Goal: Task Accomplishment & Management: Use online tool/utility

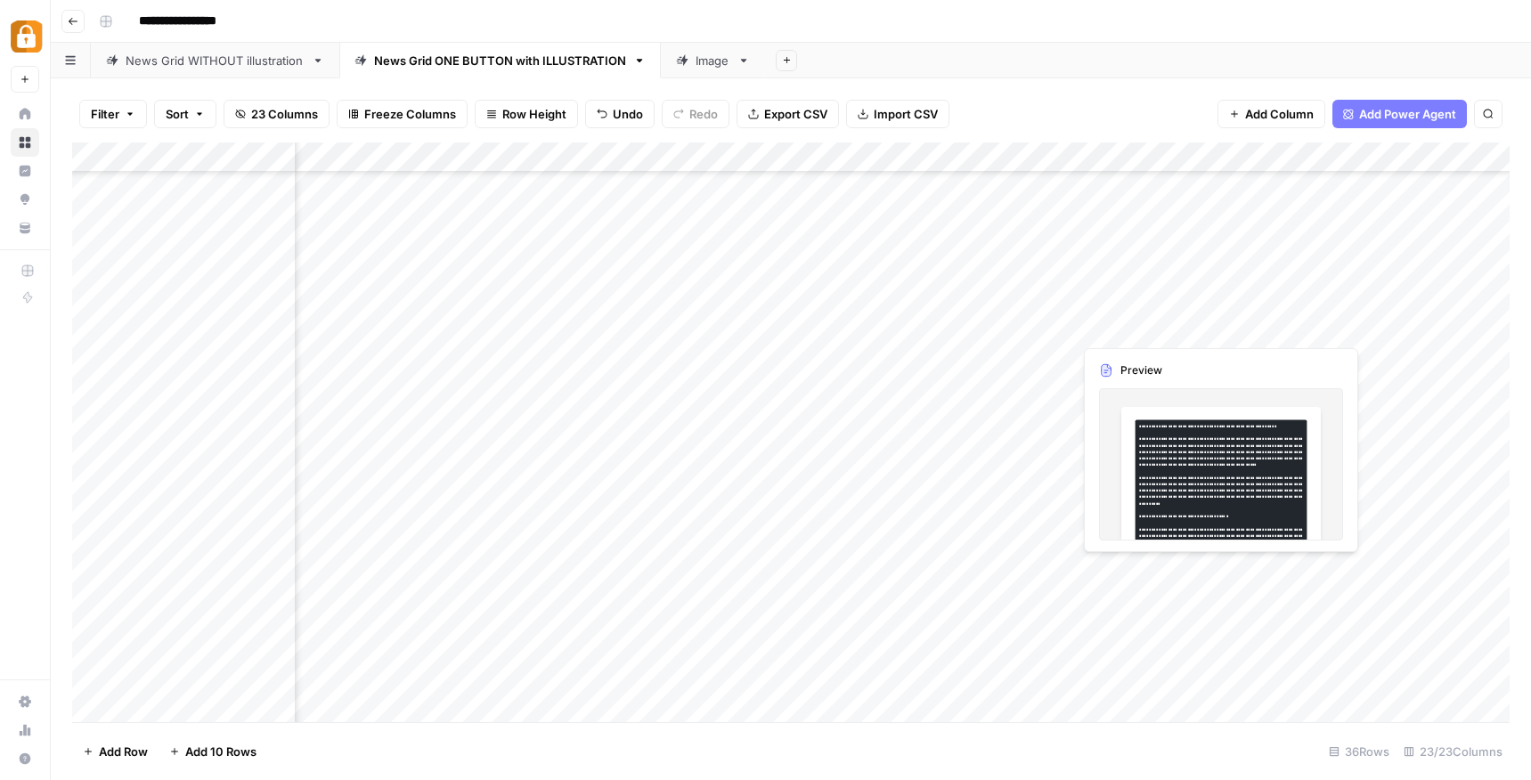
scroll to position [434, 425]
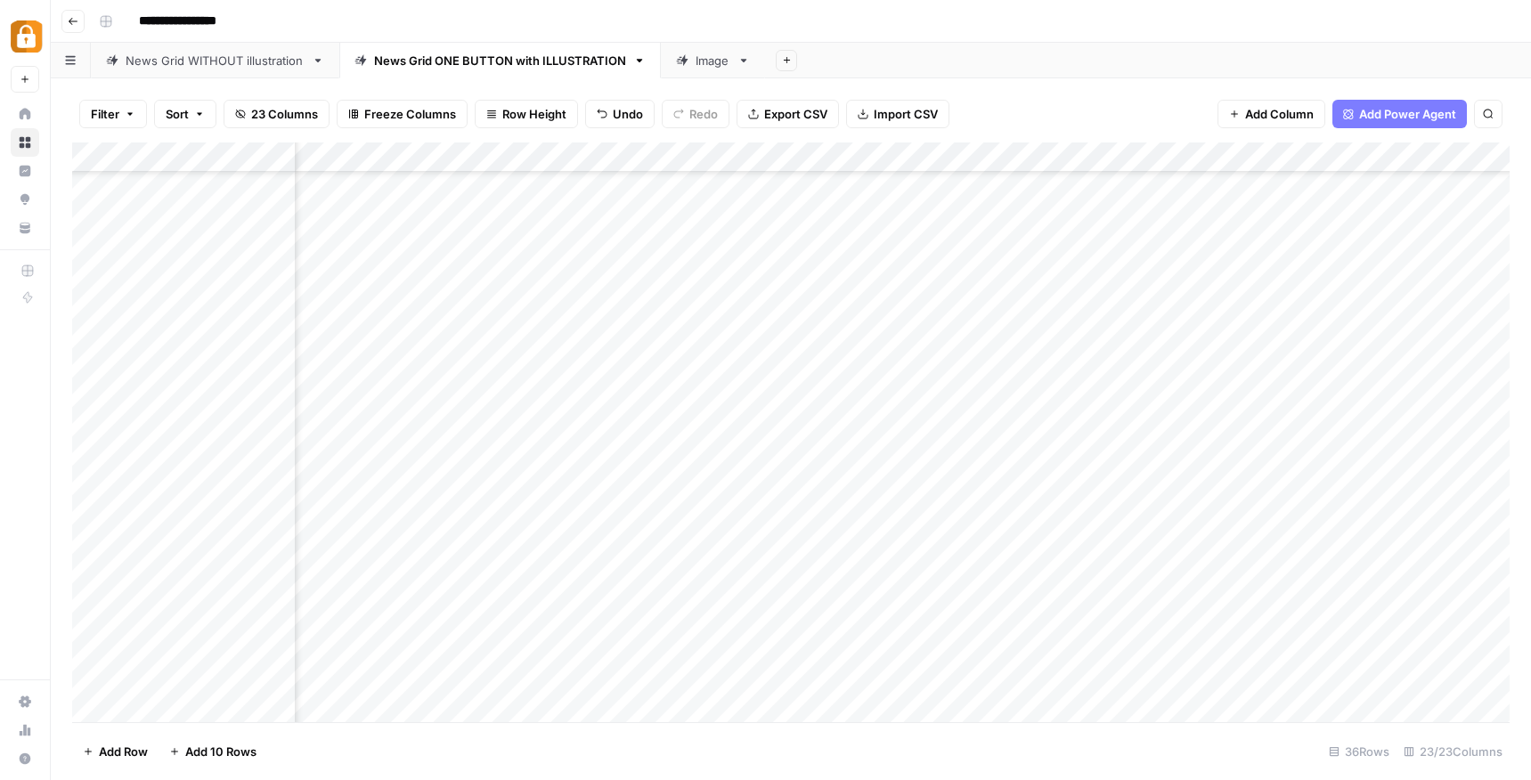
click at [1129, 326] on div "Add Column" at bounding box center [790, 432] width 1437 height 580
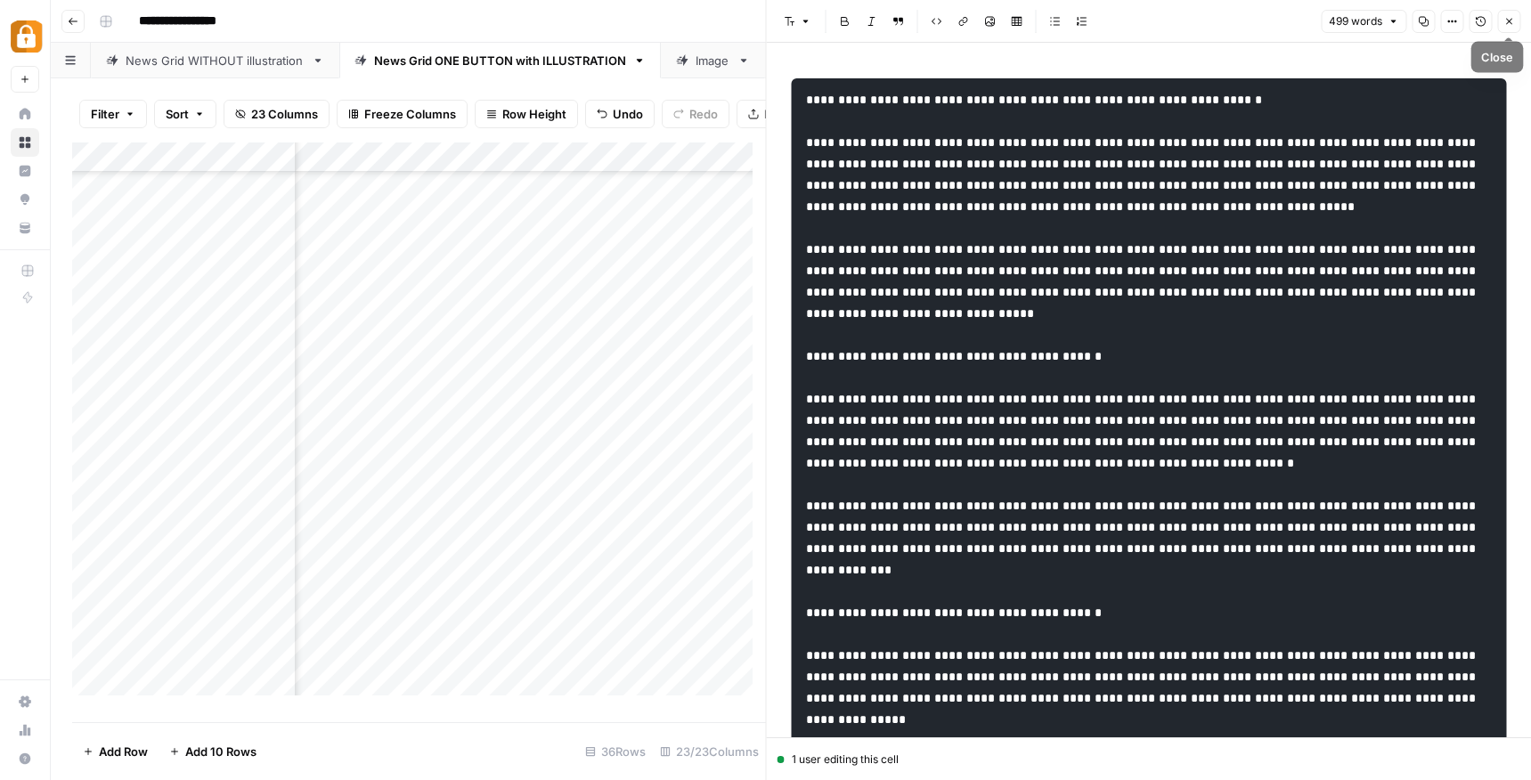
click at [1498, 24] on button "Close" at bounding box center [1508, 21] width 23 height 23
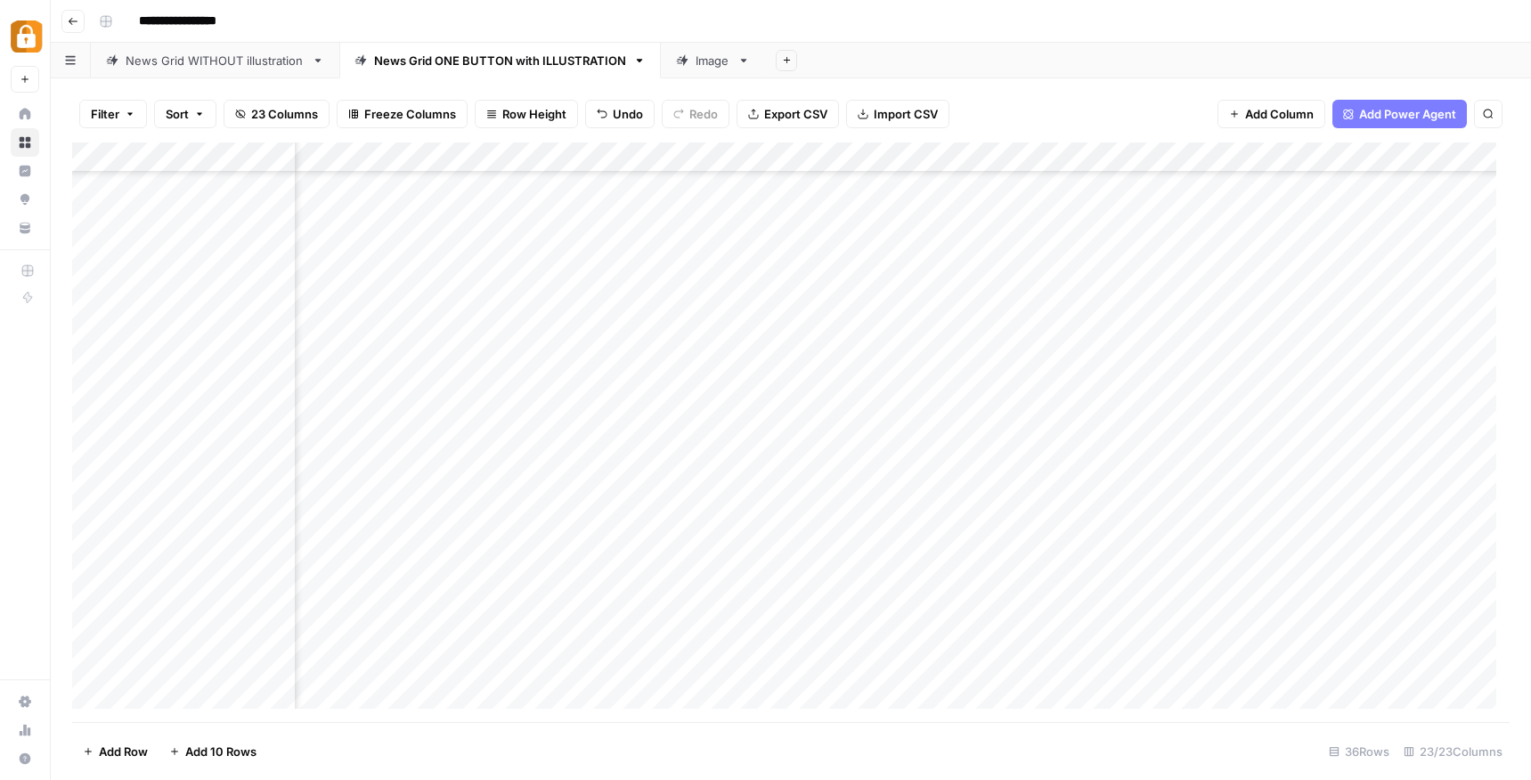
scroll to position [434, 827]
click at [916, 323] on div "Add Column" at bounding box center [790, 432] width 1437 height 580
click at [1084, 726] on footer "Add Row Add 10 Rows 36 Rows 23/23 Columns" at bounding box center [790, 751] width 1437 height 58
click at [1233, 326] on div "Add Column" at bounding box center [790, 432] width 1437 height 580
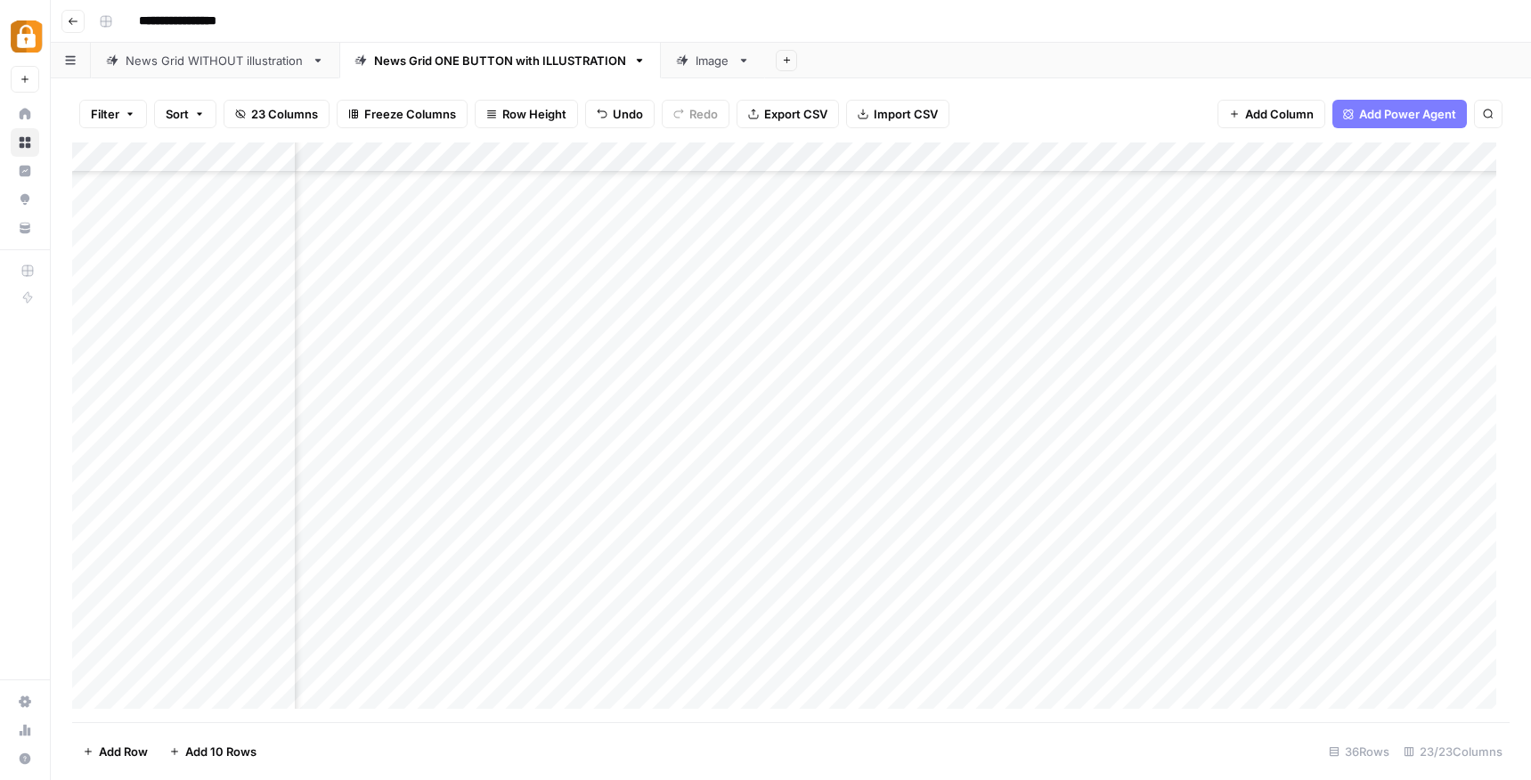
scroll to position [434, 1904]
click at [1052, 334] on div "Add Column" at bounding box center [790, 432] width 1437 height 580
click at [1052, 333] on div "Add Column" at bounding box center [790, 432] width 1437 height 580
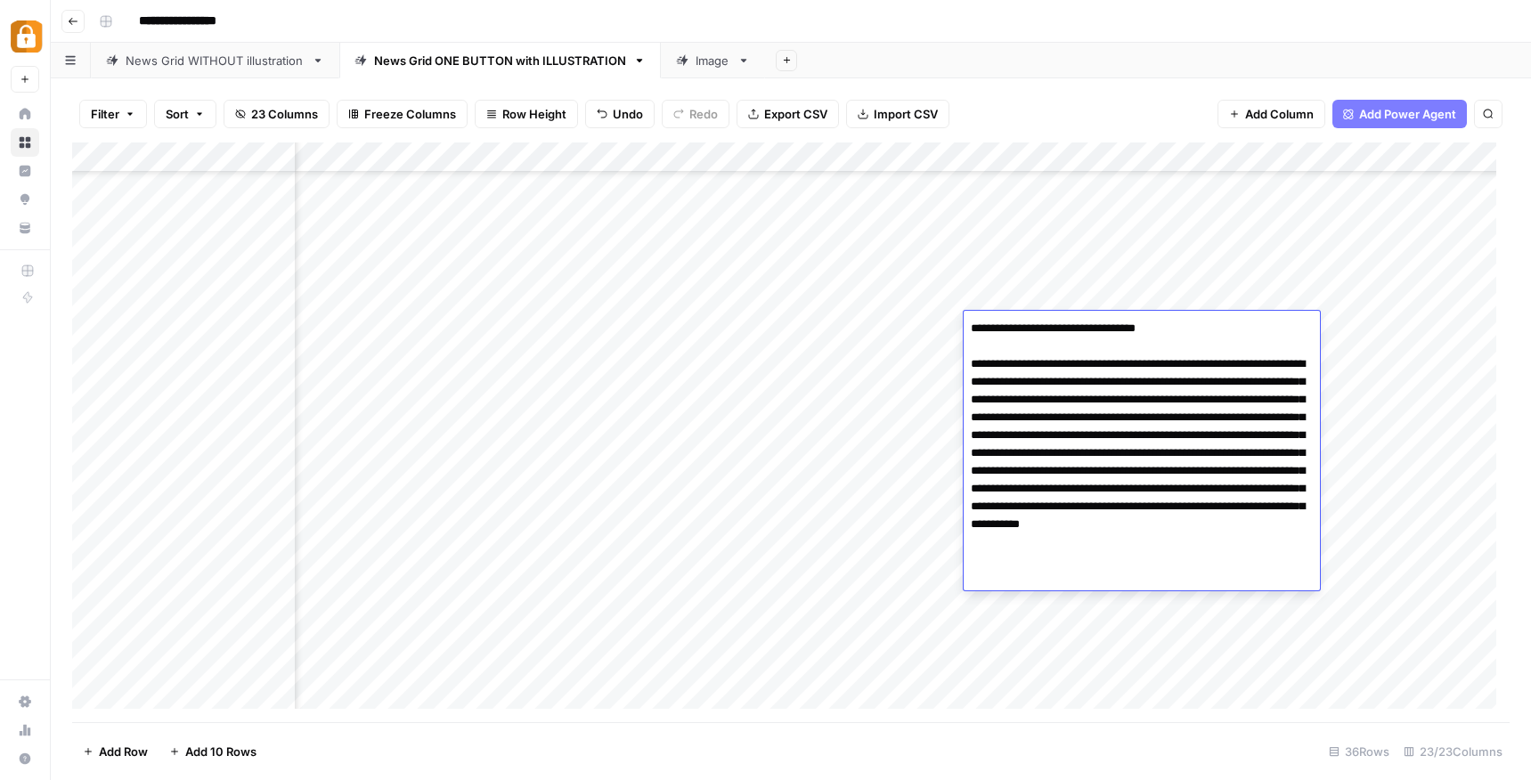
click at [1176, 36] on header "**********" at bounding box center [791, 21] width 1480 height 43
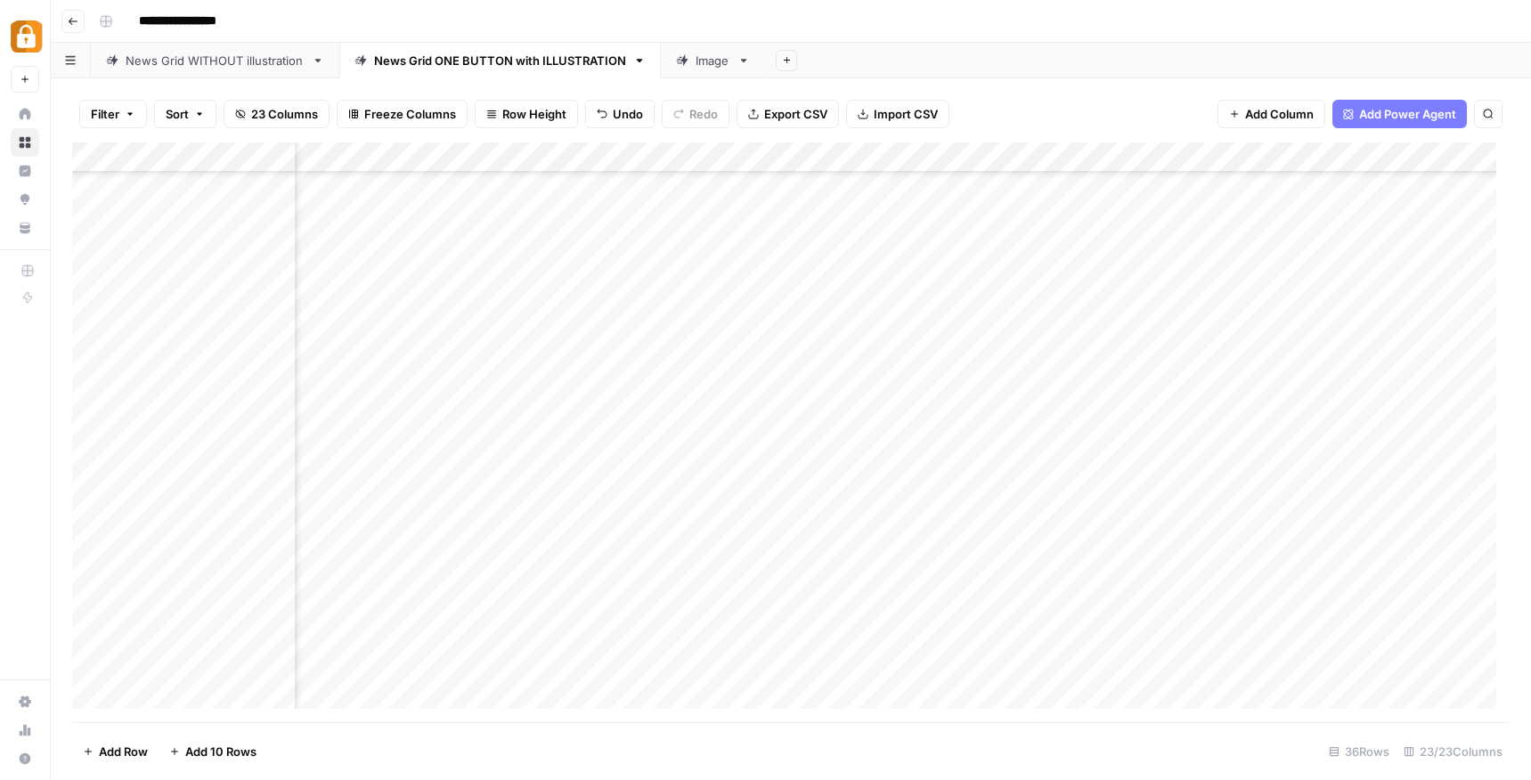
click at [1172, 324] on div "Add Column" at bounding box center [790, 432] width 1437 height 580
click at [1067, 329] on div "Add Column" at bounding box center [790, 432] width 1437 height 580
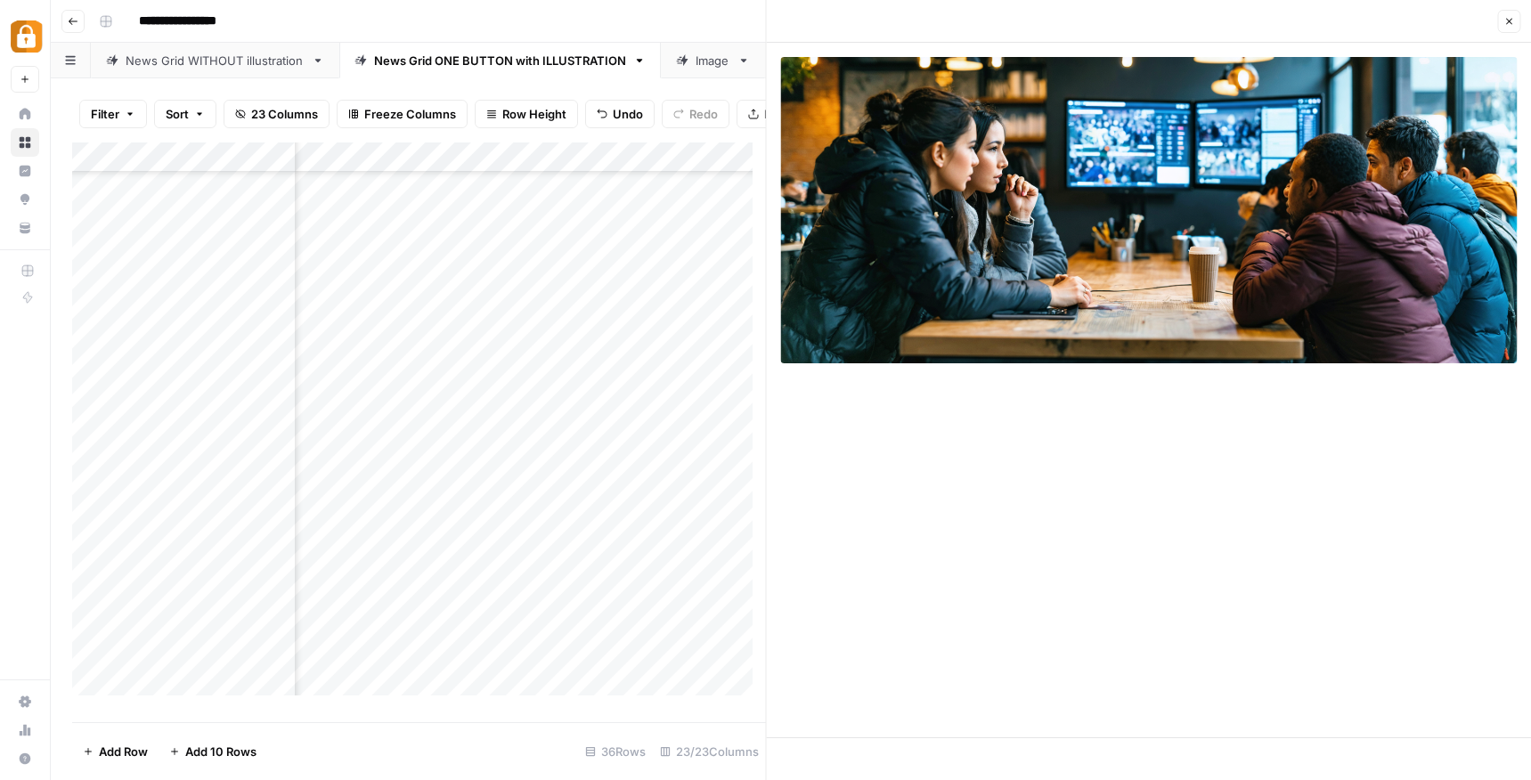
click at [1513, 19] on button "Close" at bounding box center [1508, 21] width 23 height 23
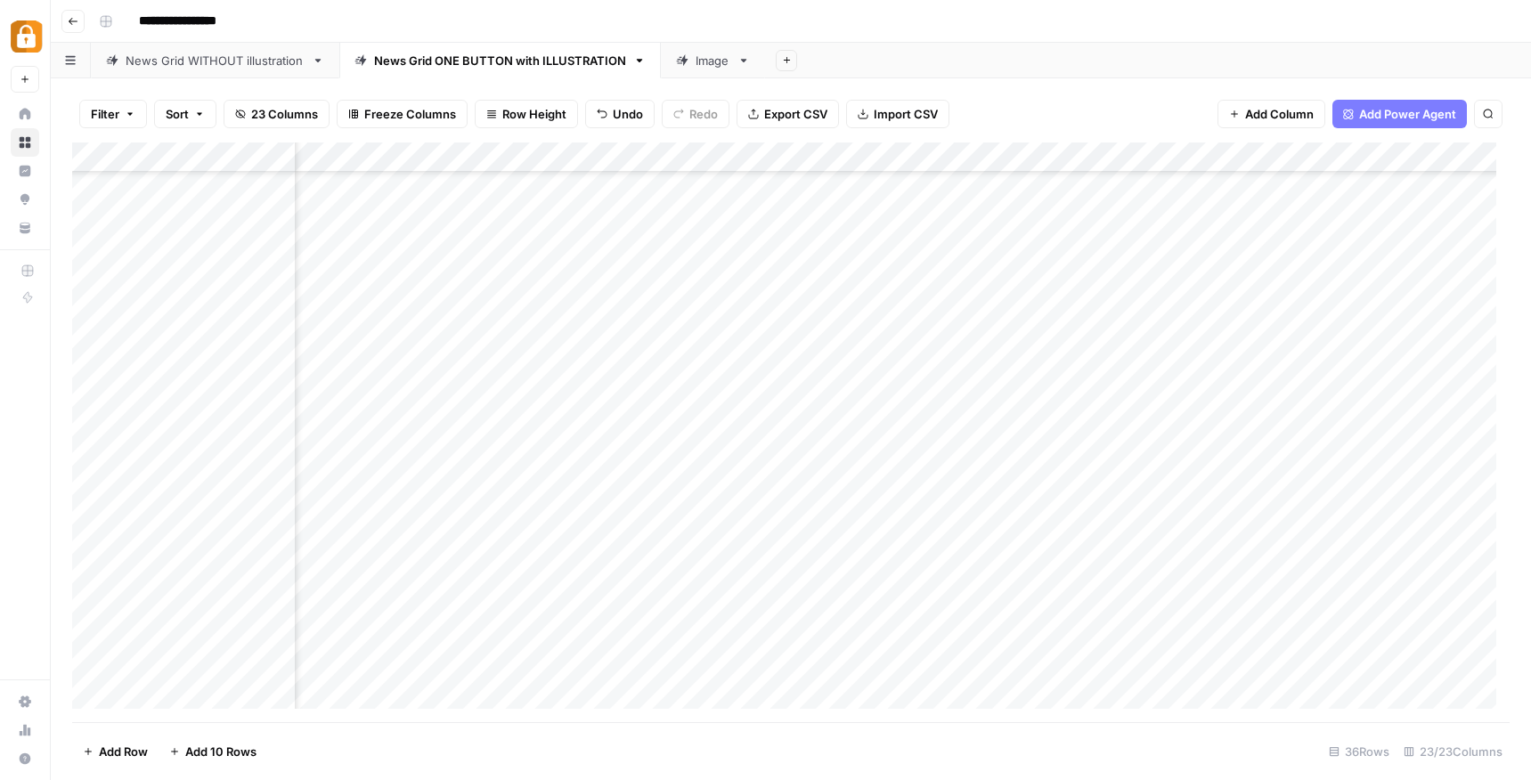
click at [720, 321] on div "Add Column" at bounding box center [790, 432] width 1437 height 580
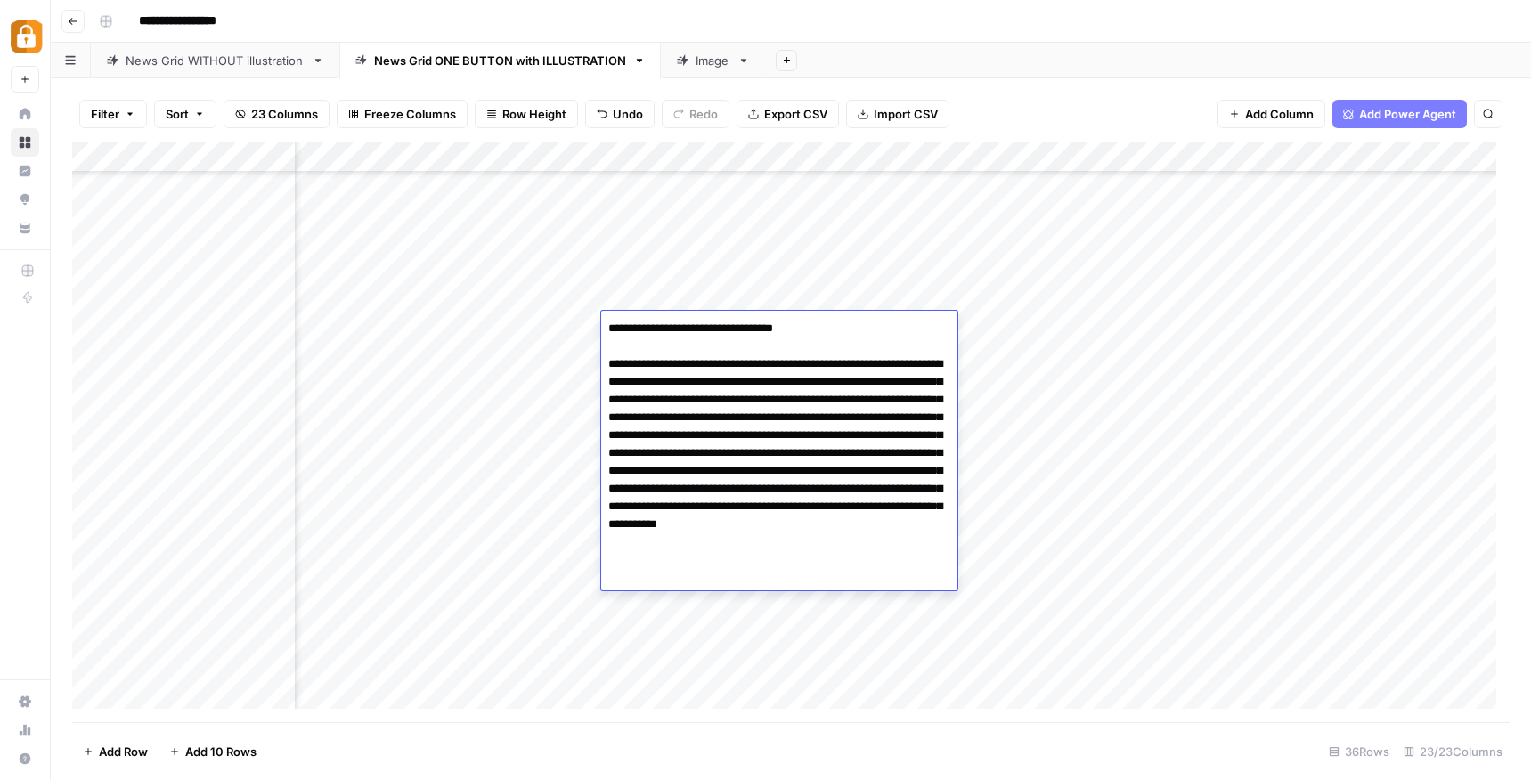
click at [889, 361] on textarea "**********" at bounding box center [779, 444] width 356 height 256
type textarea "**********"
click at [1003, 82] on div "Filter Sort 23 Columns Freeze Columns Row Height Undo Redo Export CSV Import CS…" at bounding box center [791, 429] width 1480 height 702
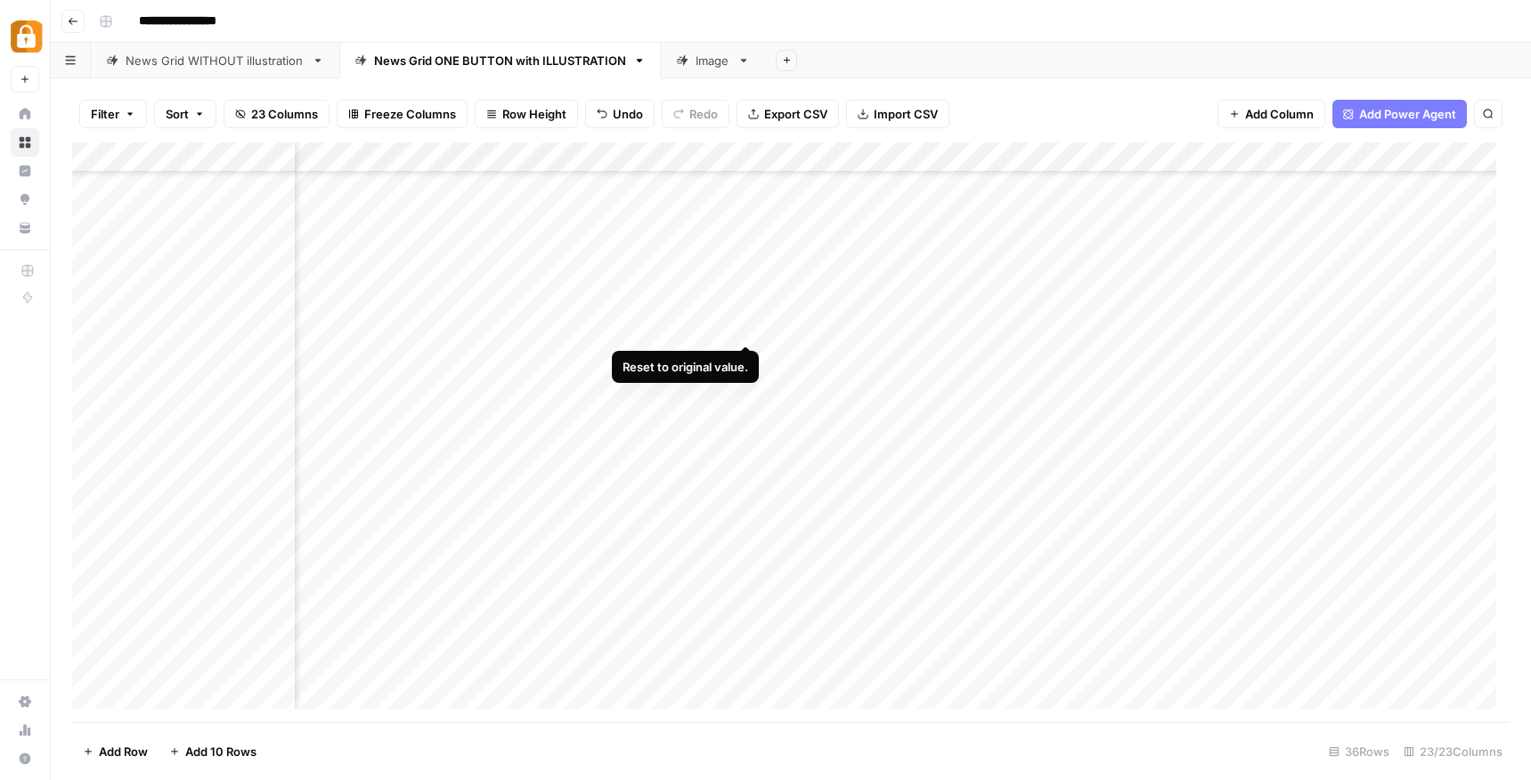
click at [745, 327] on div "Add Column" at bounding box center [790, 432] width 1437 height 580
drag, startPoint x: 745, startPoint y: 327, endPoint x: 737, endPoint y: 357, distance: 31.3
click at [736, 353] on div "Add Column" at bounding box center [790, 432] width 1437 height 580
click at [835, 323] on div "Add Column" at bounding box center [790, 432] width 1437 height 580
click at [697, 318] on div "Add Column" at bounding box center [790, 432] width 1437 height 580
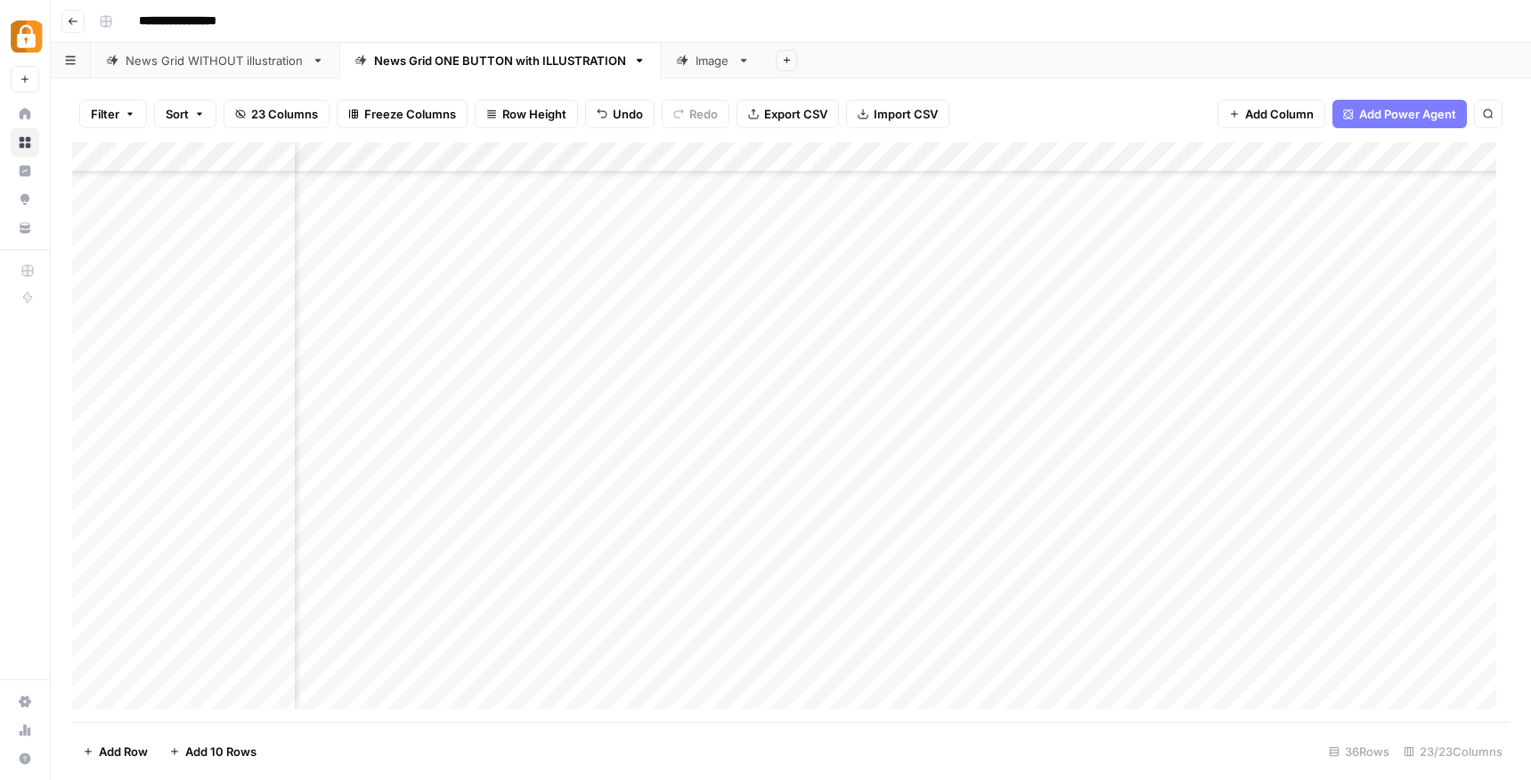
click at [697, 318] on div "Add Column" at bounding box center [790, 432] width 1437 height 580
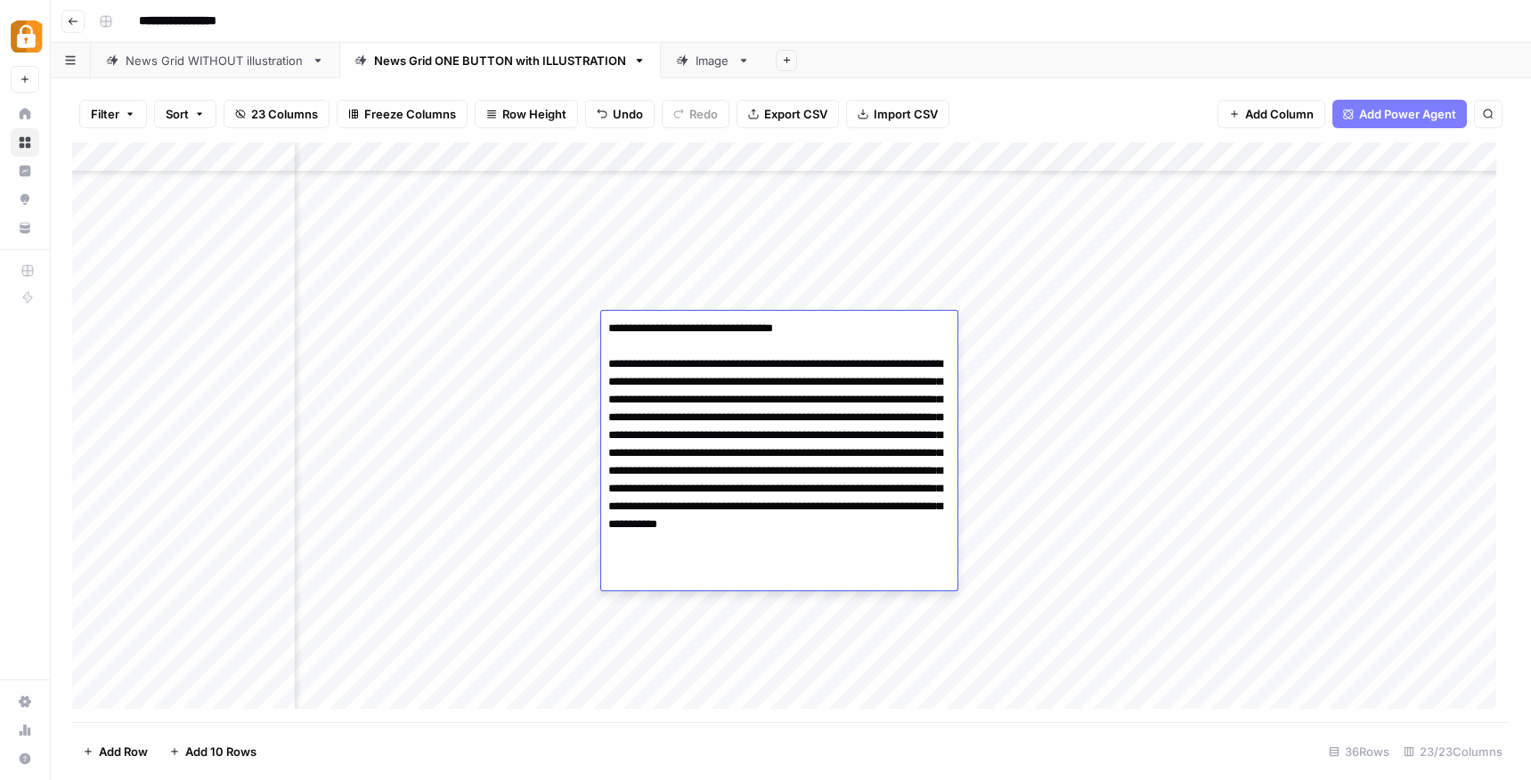
click at [888, 364] on textarea "**********" at bounding box center [779, 444] width 356 height 256
type textarea "**********"
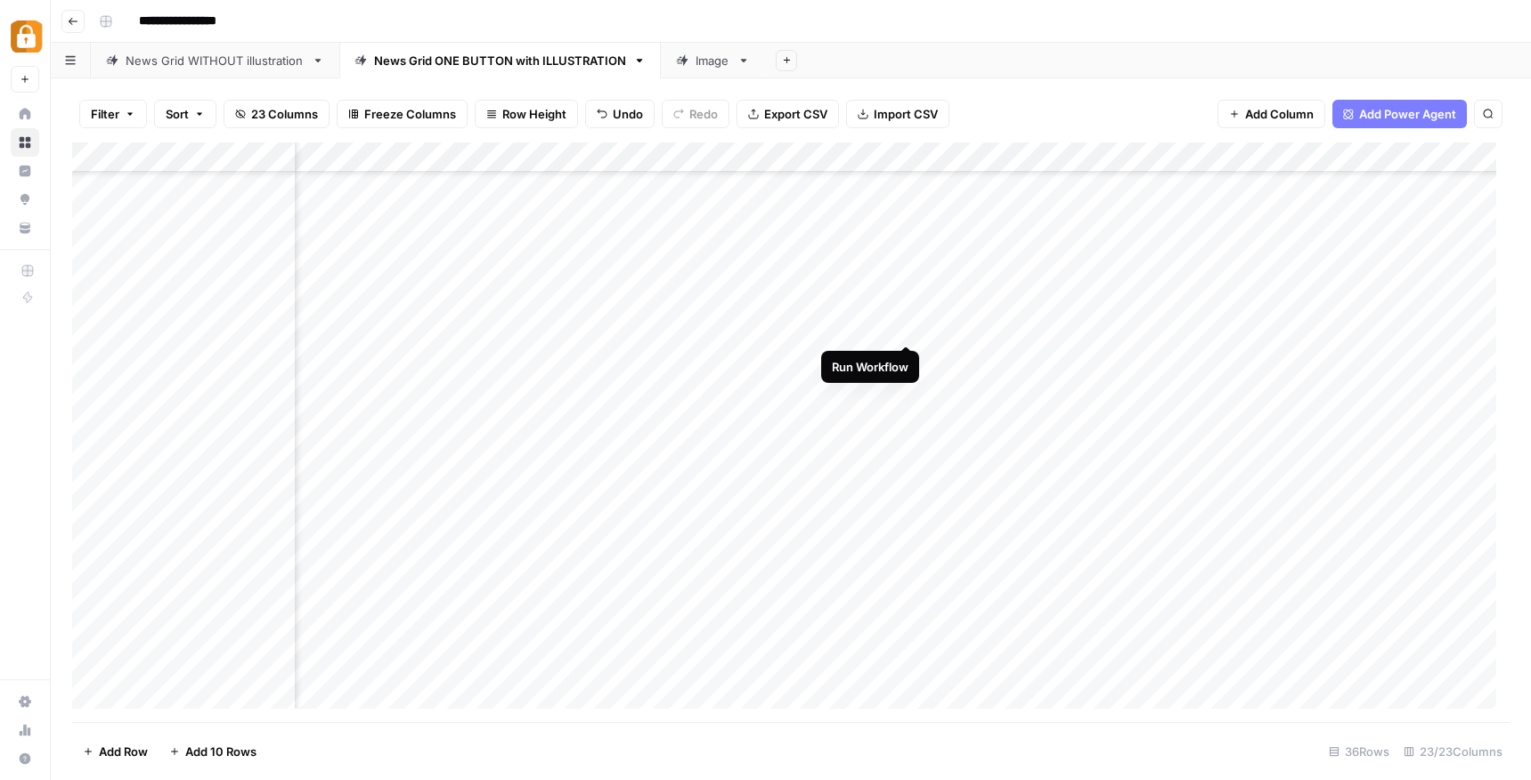
click at [903, 326] on div "Add Column" at bounding box center [790, 432] width 1437 height 580
click at [1063, 324] on div "Add Column" at bounding box center [790, 432] width 1437 height 580
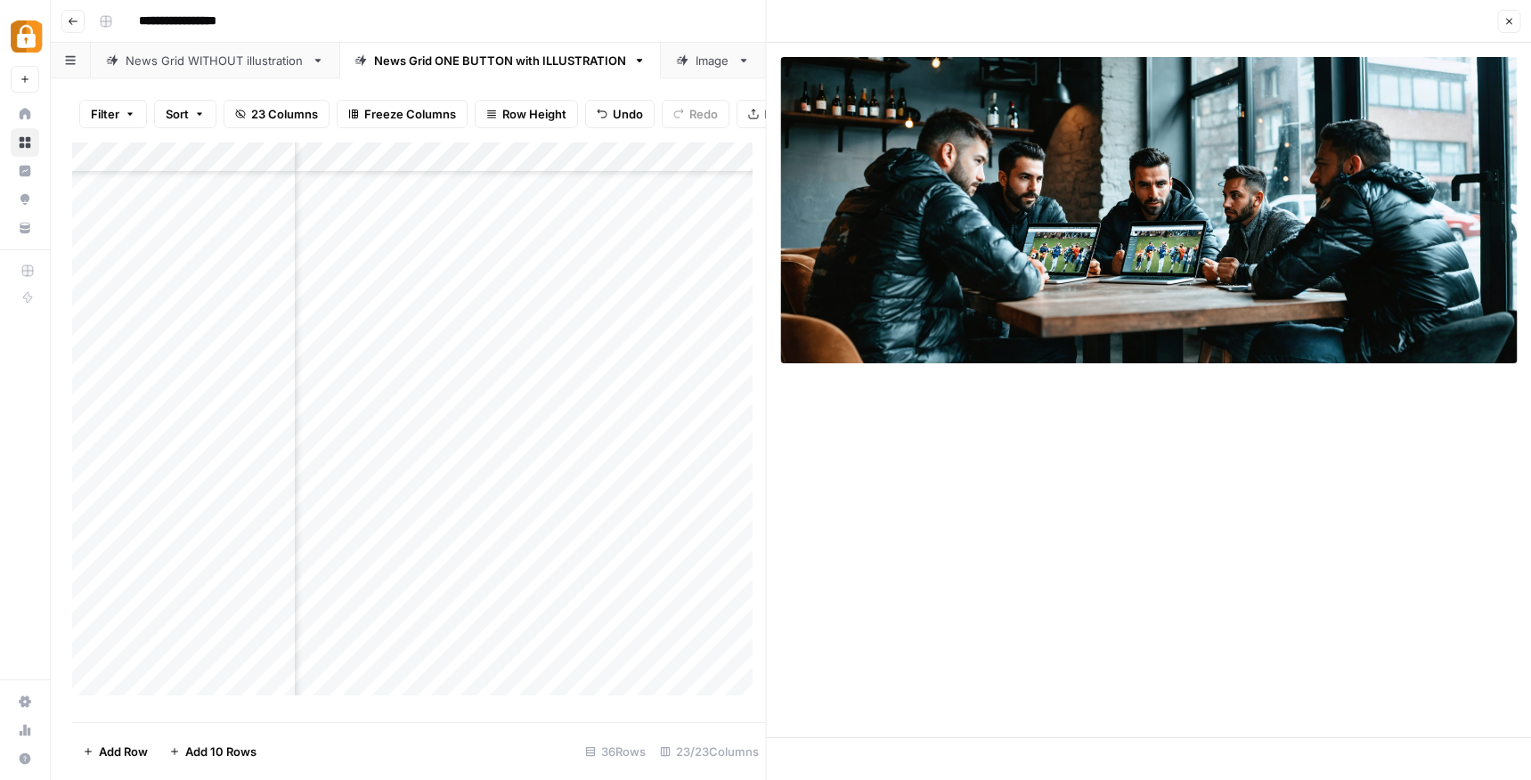
click at [1506, 21] on icon "button" at bounding box center [1508, 21] width 11 height 11
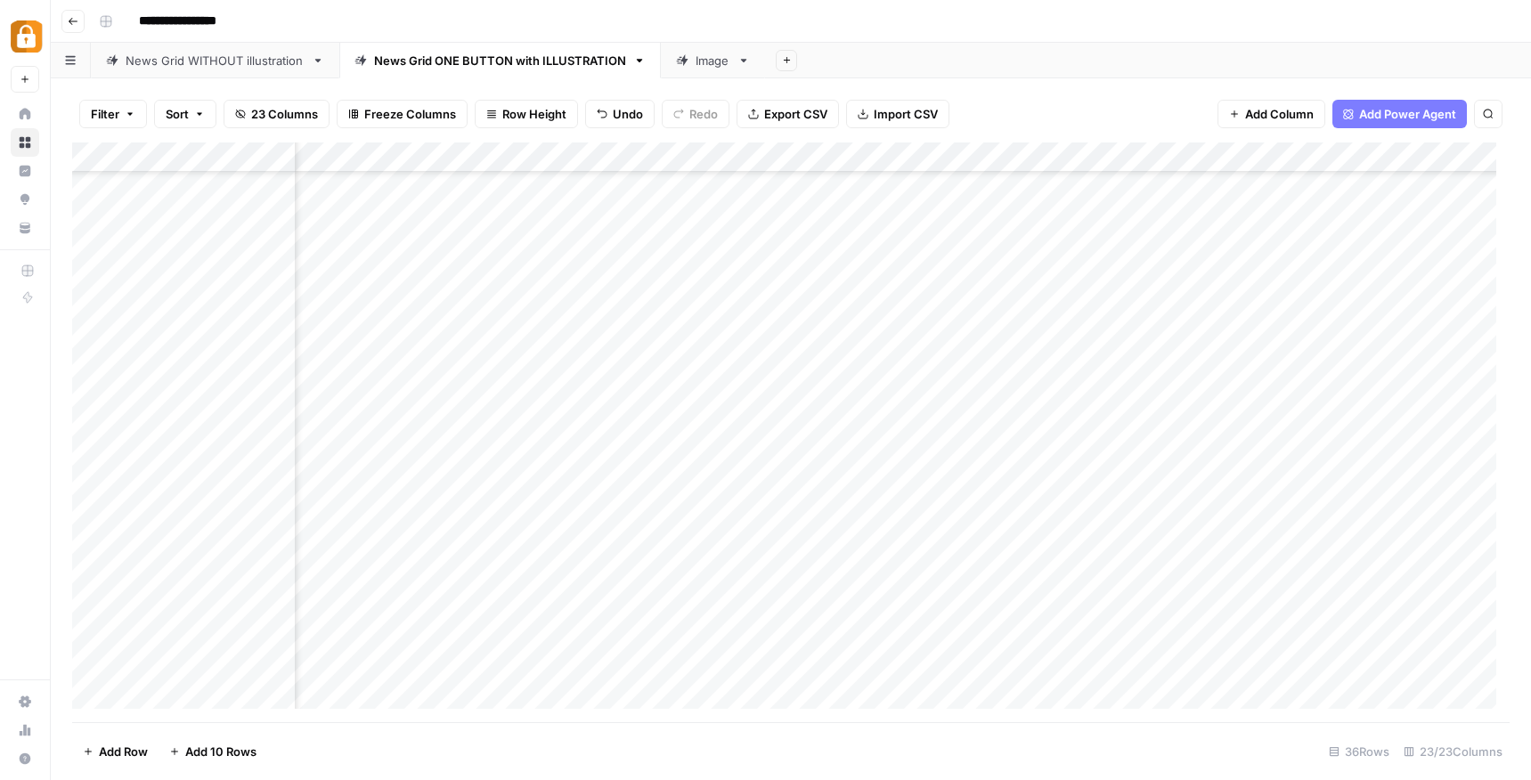
click at [1165, 325] on div "Add Column" at bounding box center [790, 432] width 1437 height 580
click at [1142, 324] on div "Add Column" at bounding box center [790, 432] width 1437 height 580
click at [651, 328] on div "Add Column" at bounding box center [790, 432] width 1437 height 580
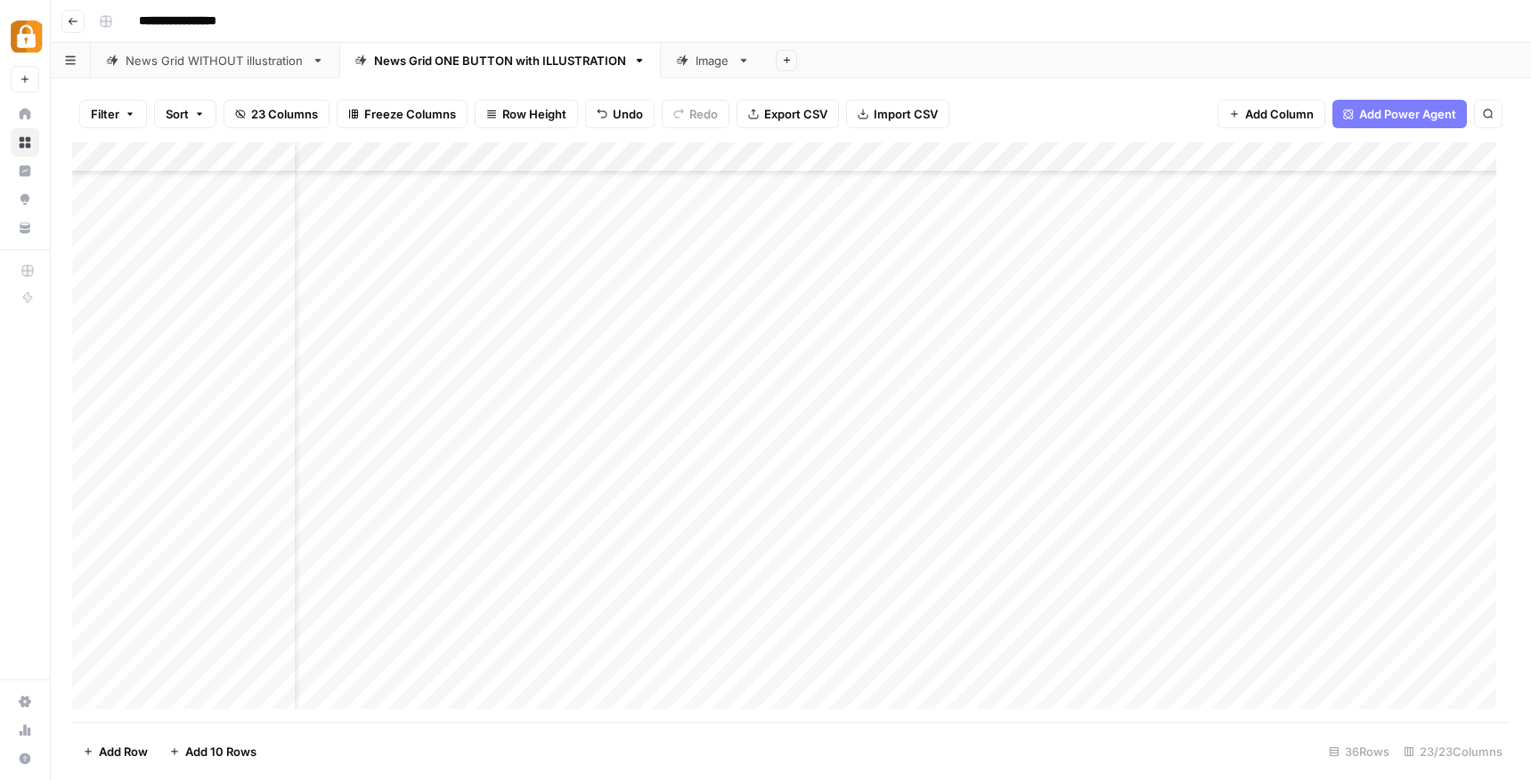
scroll to position [434, 0]
click at [191, 353] on div "Add Column" at bounding box center [790, 432] width 1437 height 580
type input "mohan"
click at [183, 426] on button "Mohana" at bounding box center [217, 426] width 110 height 21
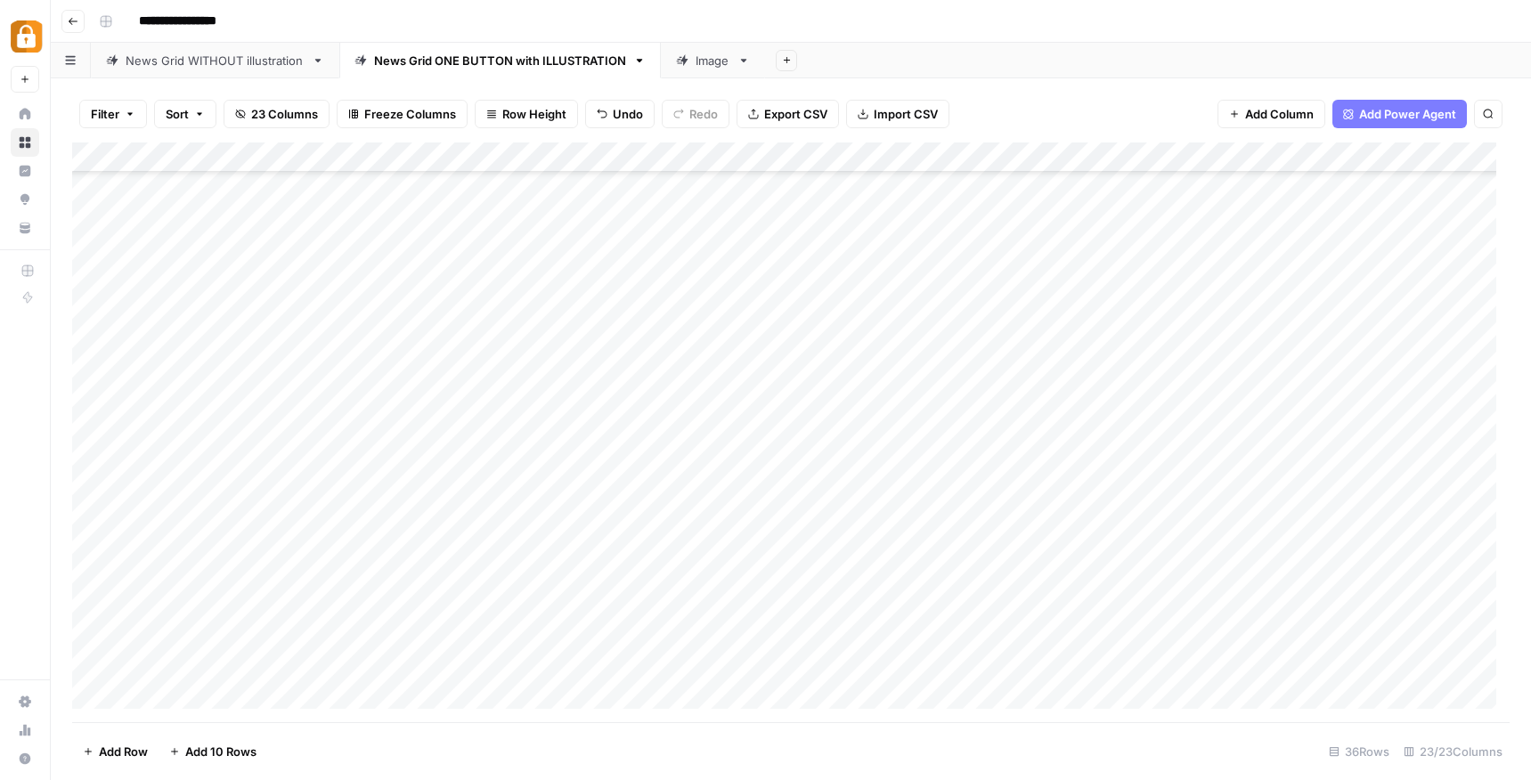
click at [334, 357] on div "Add Column" at bounding box center [790, 432] width 1437 height 580
type textarea "****"
click at [742, 348] on div "Add Column" at bounding box center [790, 432] width 1437 height 580
click at [764, 321] on div "Add Column" at bounding box center [790, 432] width 1437 height 580
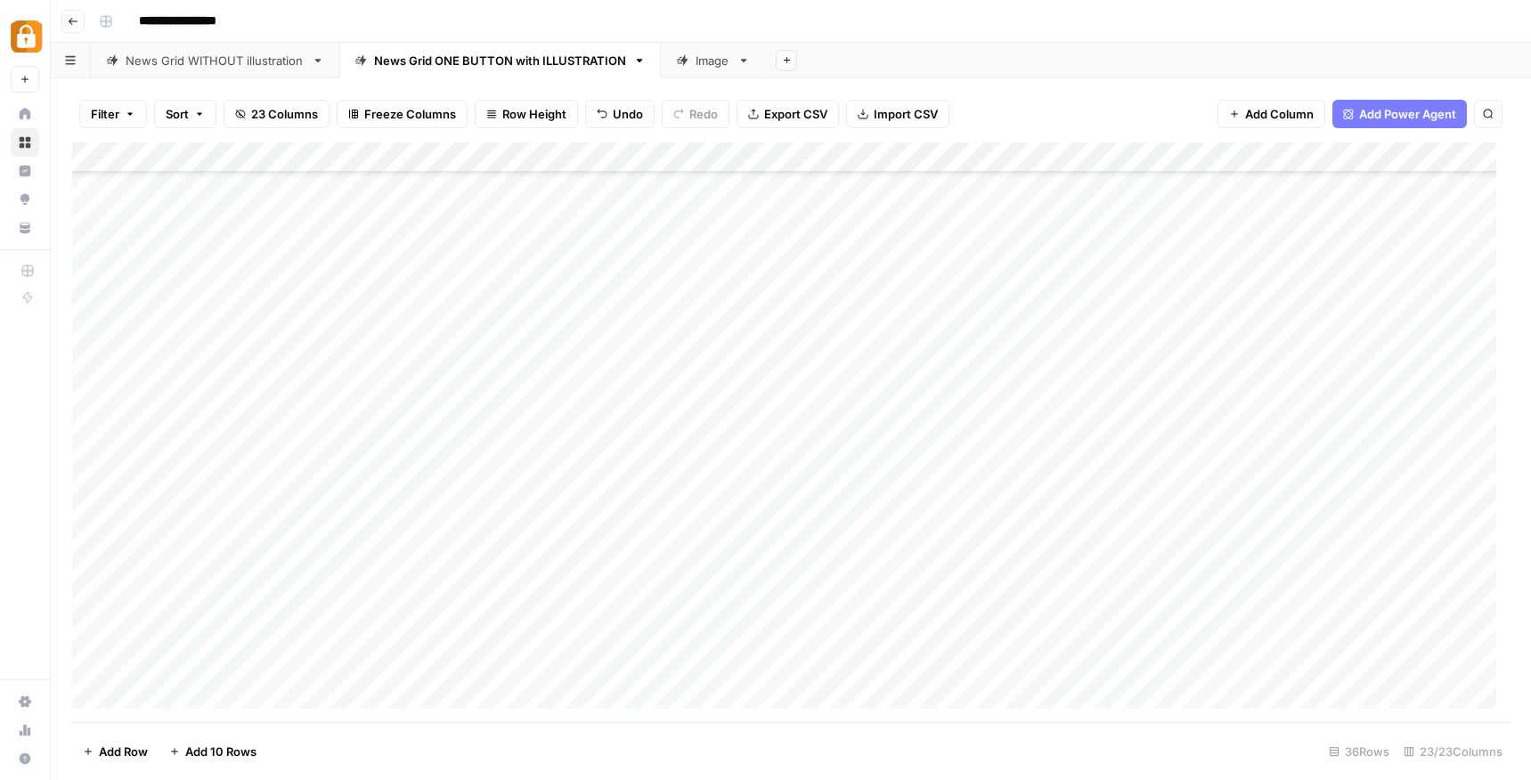
click at [764, 321] on div "Add Column" at bounding box center [790, 432] width 1437 height 580
click at [764, 321] on textarea "**********" at bounding box center [792, 346] width 356 height 61
click at [513, 366] on div "Add Column" at bounding box center [790, 432] width 1437 height 580
click at [658, 363] on div "Add Column" at bounding box center [790, 432] width 1437 height 580
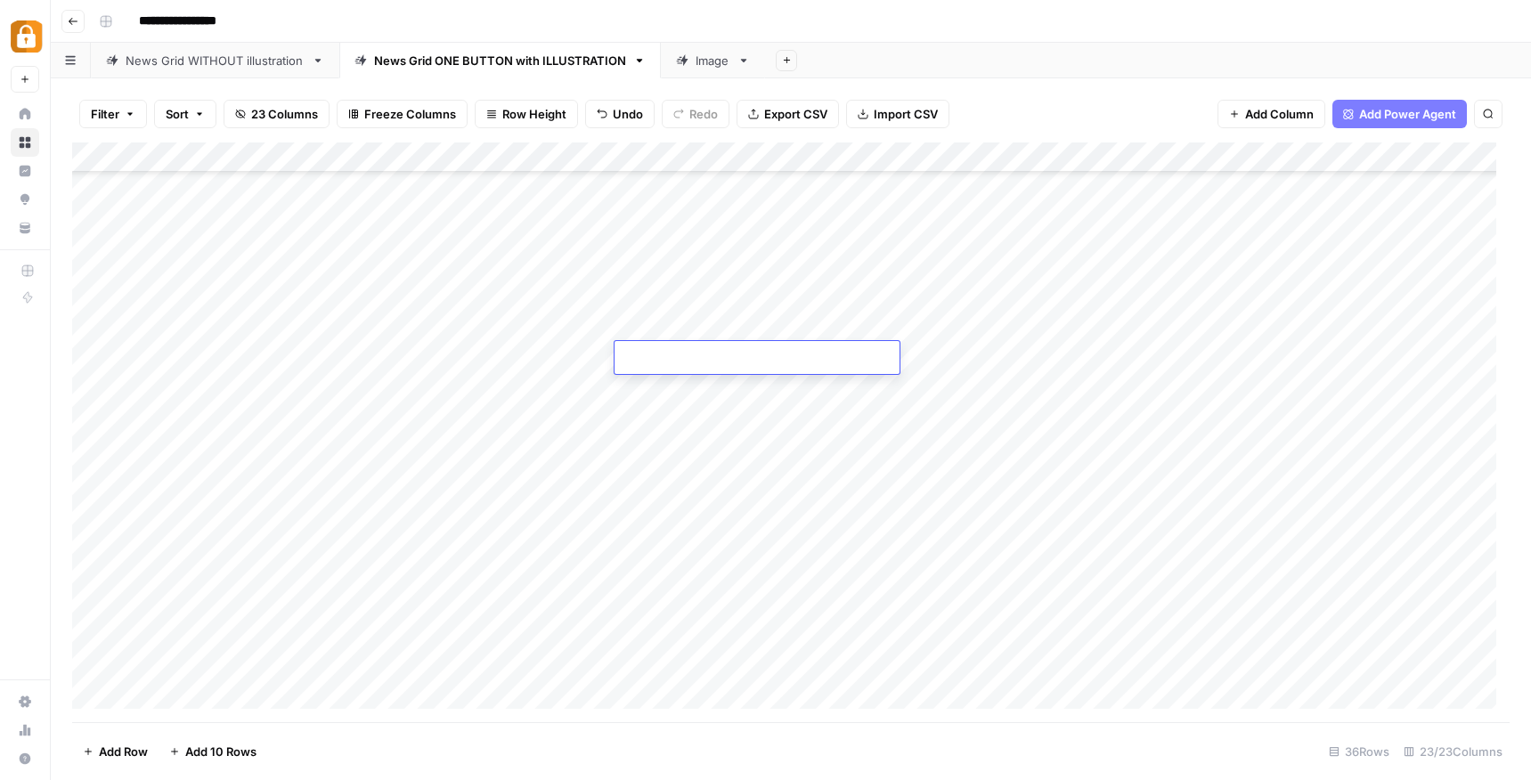
type textarea "**********"
click at [907, 358] on div "Add Column" at bounding box center [790, 432] width 1437 height 580
type textarea "******"
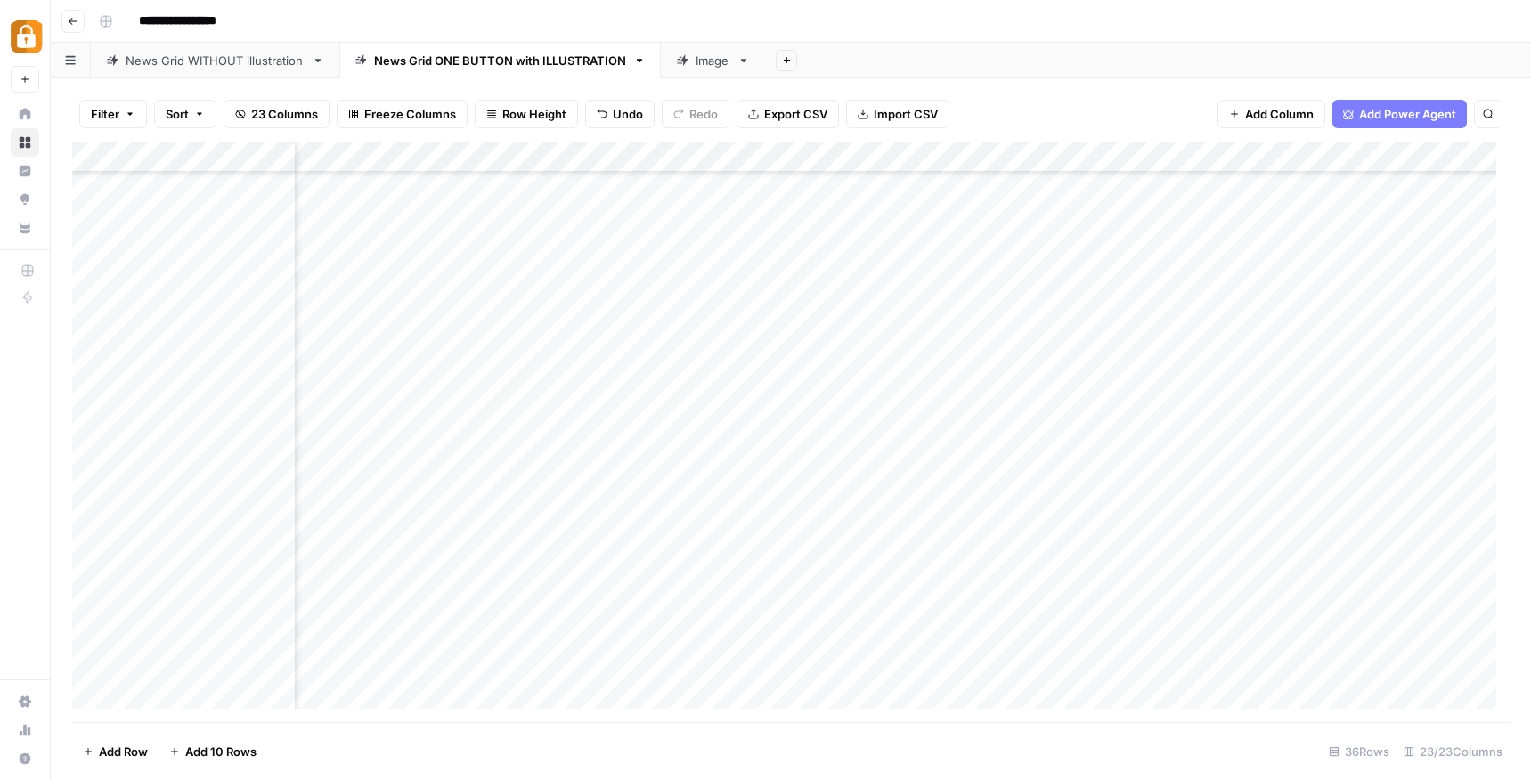
click at [727, 296] on div "Add Column" at bounding box center [790, 432] width 1437 height 580
click at [727, 296] on textarea "**********" at bounding box center [817, 298] width 285 height 25
click at [729, 358] on div "Add Column" at bounding box center [790, 432] width 1437 height 580
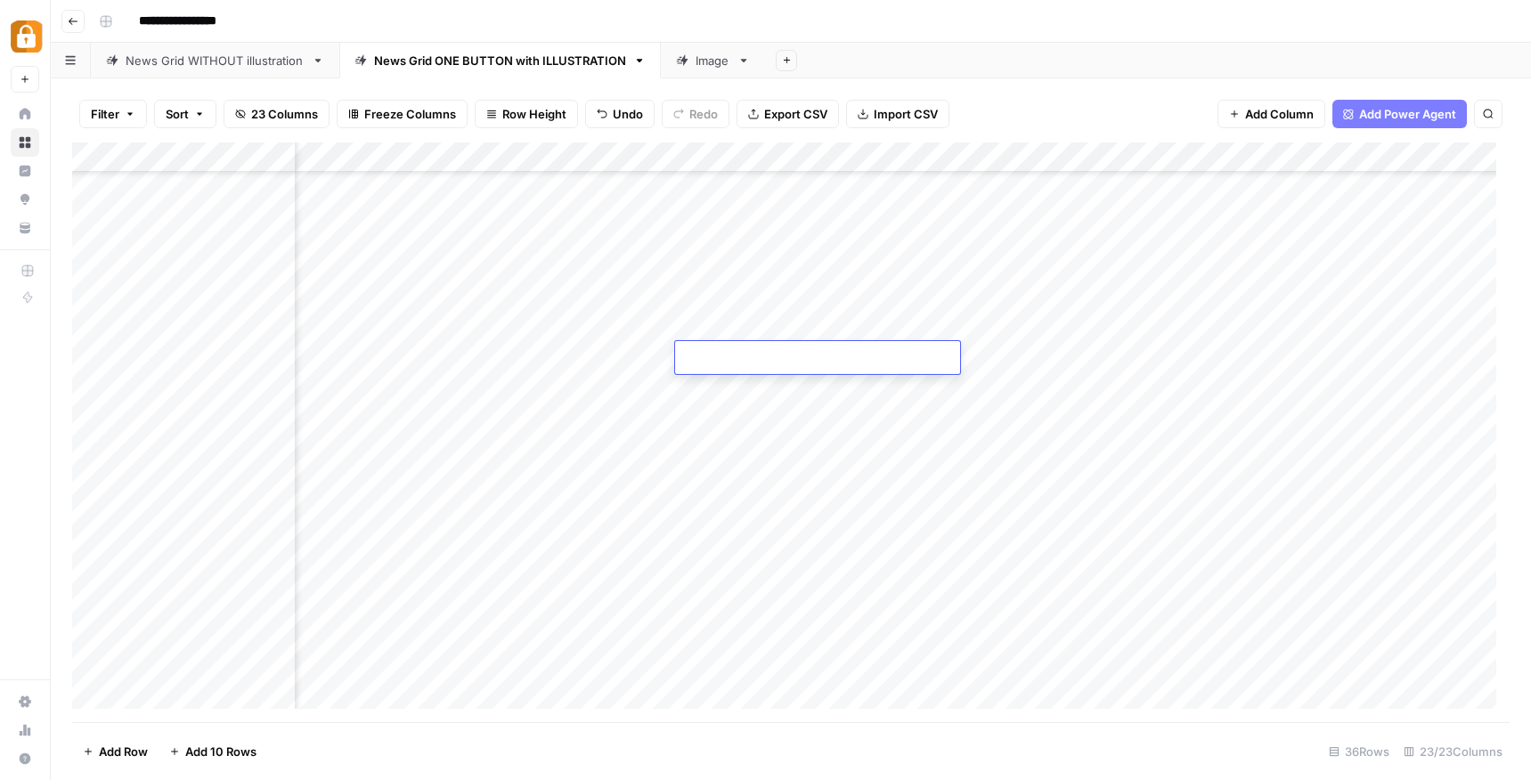
type textarea "**********"
click at [715, 723] on footer "Add Row Add 10 Rows 36 Rows 23/23 Columns" at bounding box center [790, 751] width 1437 height 58
click at [914, 358] on div "Add Column" at bounding box center [790, 432] width 1437 height 580
click at [660, 413] on div "Add Column" at bounding box center [790, 432] width 1437 height 580
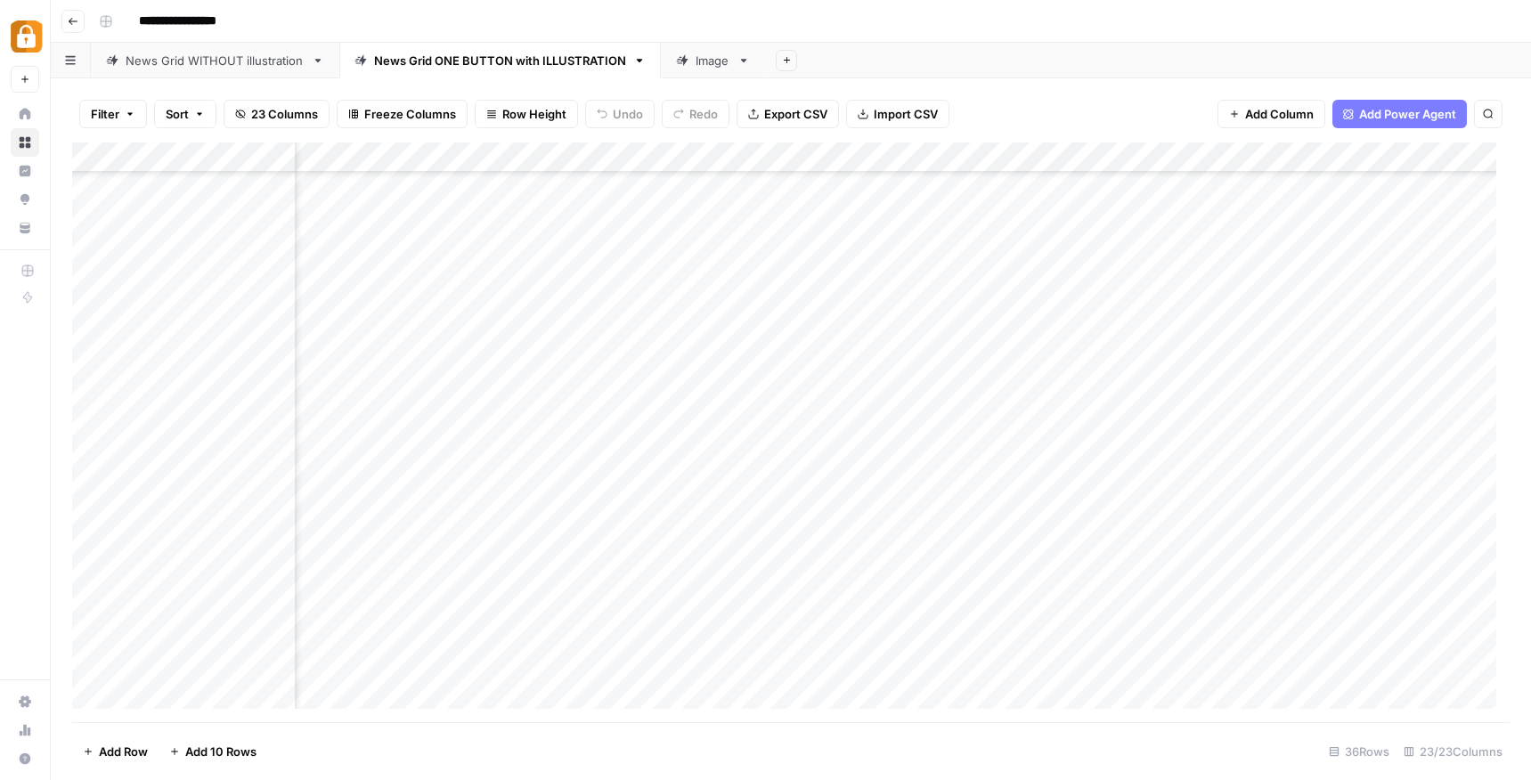
scroll to position [441, 598]
click at [989, 356] on div "Add Column" at bounding box center [790, 432] width 1437 height 580
click at [1014, 347] on div "Add Column" at bounding box center [790, 432] width 1437 height 580
click at [1014, 347] on div at bounding box center [980, 351] width 148 height 27
click at [914, 417] on div "Add Column" at bounding box center [790, 432] width 1437 height 580
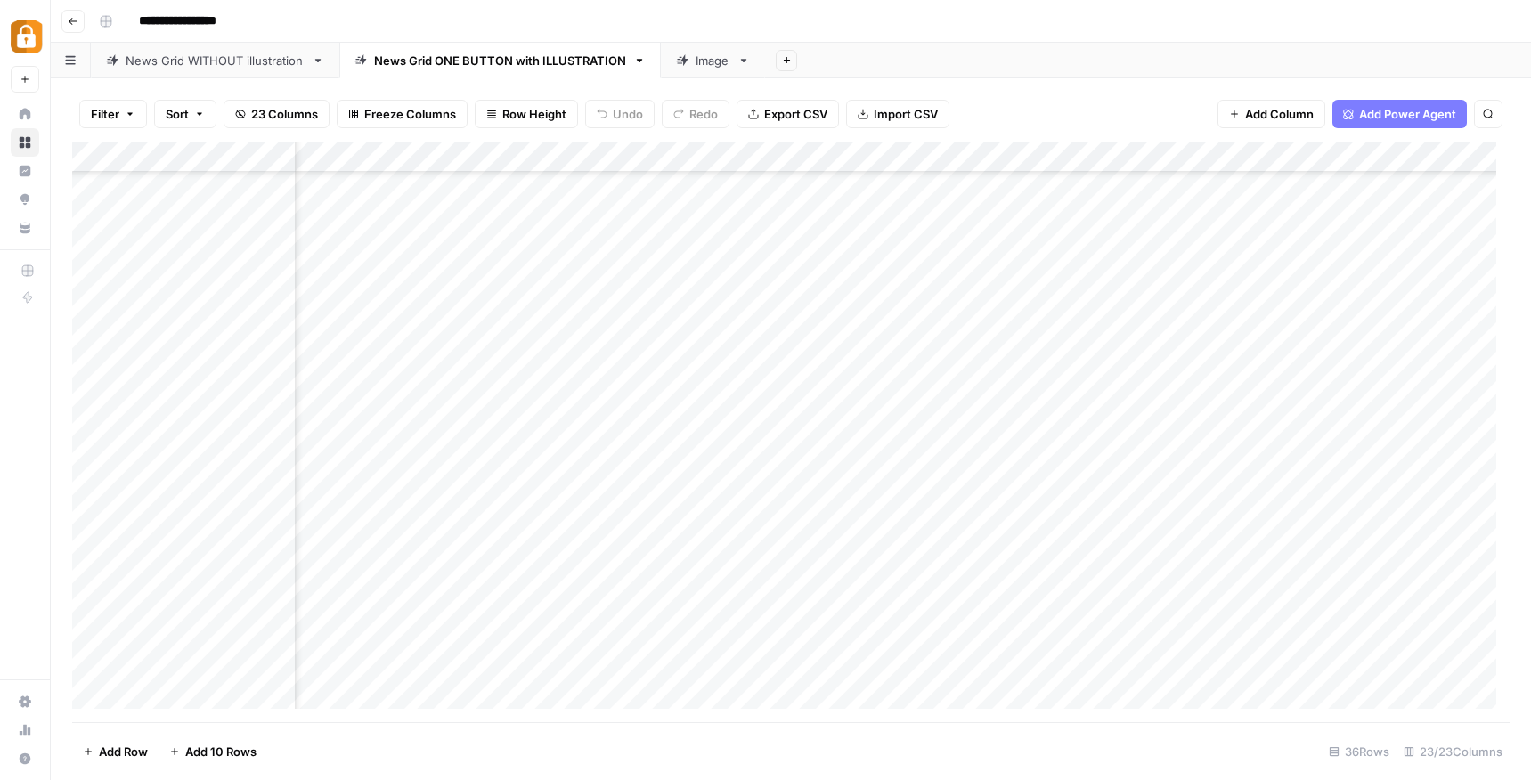
click at [939, 358] on div "Add Column" at bounding box center [790, 432] width 1437 height 580
click at [474, 352] on div "Add Column" at bounding box center [790, 432] width 1437 height 580
click at [948, 361] on div "Add Column" at bounding box center [790, 432] width 1437 height 580
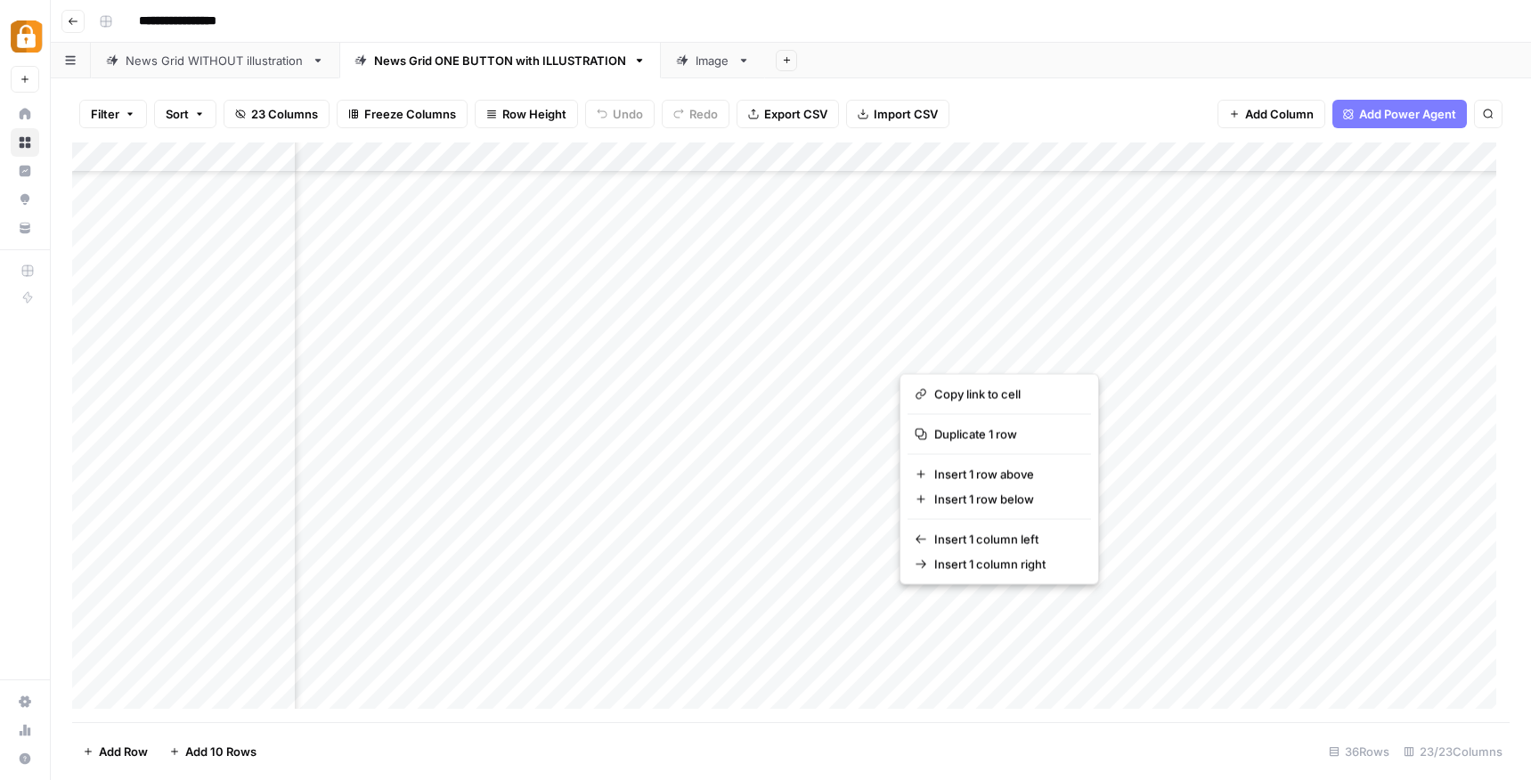
click at [949, 353] on button "button" at bounding box center [979, 351] width 161 height 31
click at [1002, 353] on button "button" at bounding box center [979, 351] width 161 height 31
click at [986, 354] on button "button" at bounding box center [979, 351] width 161 height 31
click at [984, 353] on button "button" at bounding box center [979, 351] width 161 height 31
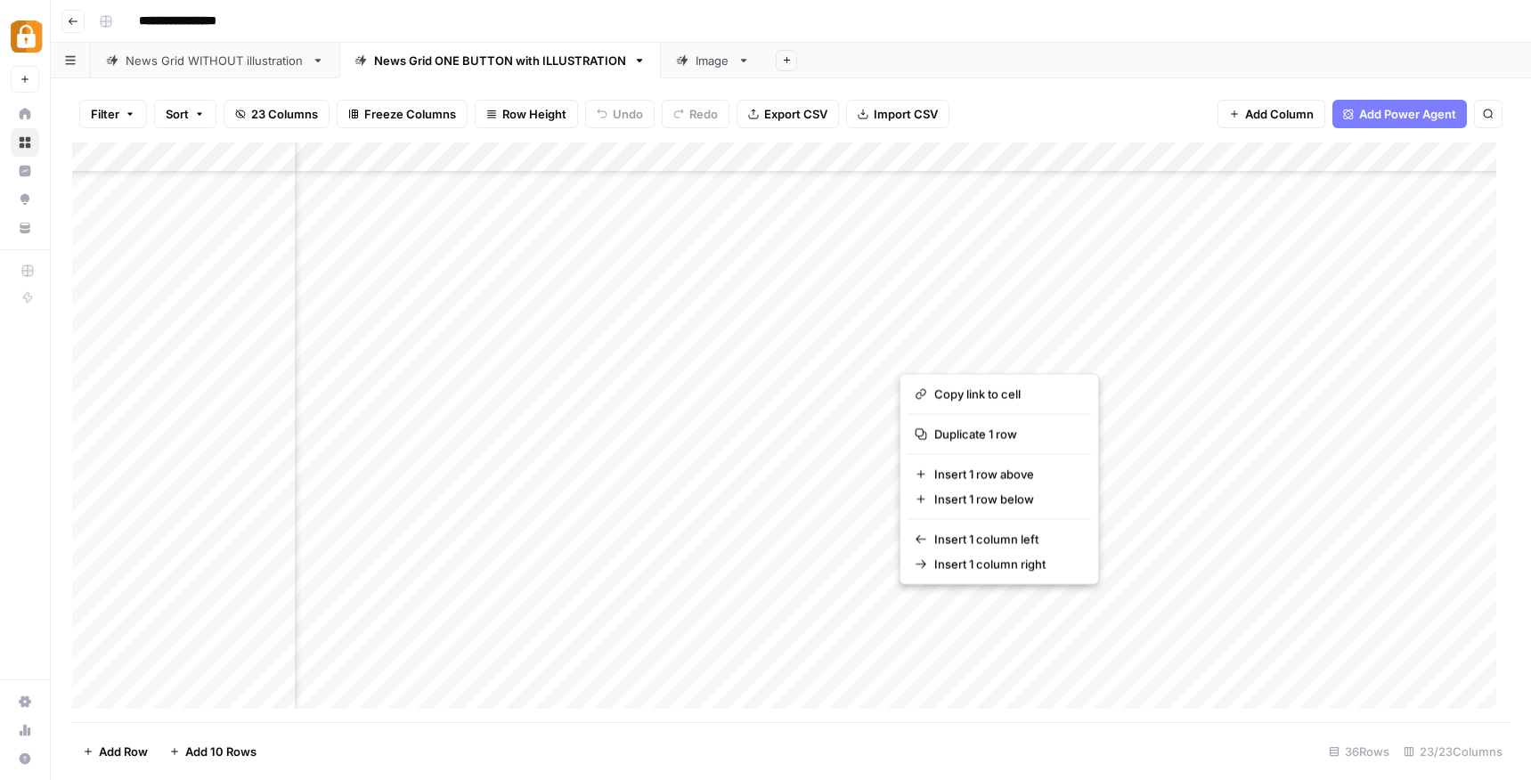
click at [542, 418] on div "Add Column" at bounding box center [790, 432] width 1437 height 580
click at [1197, 275] on div "Add Column" at bounding box center [790, 432] width 1437 height 580
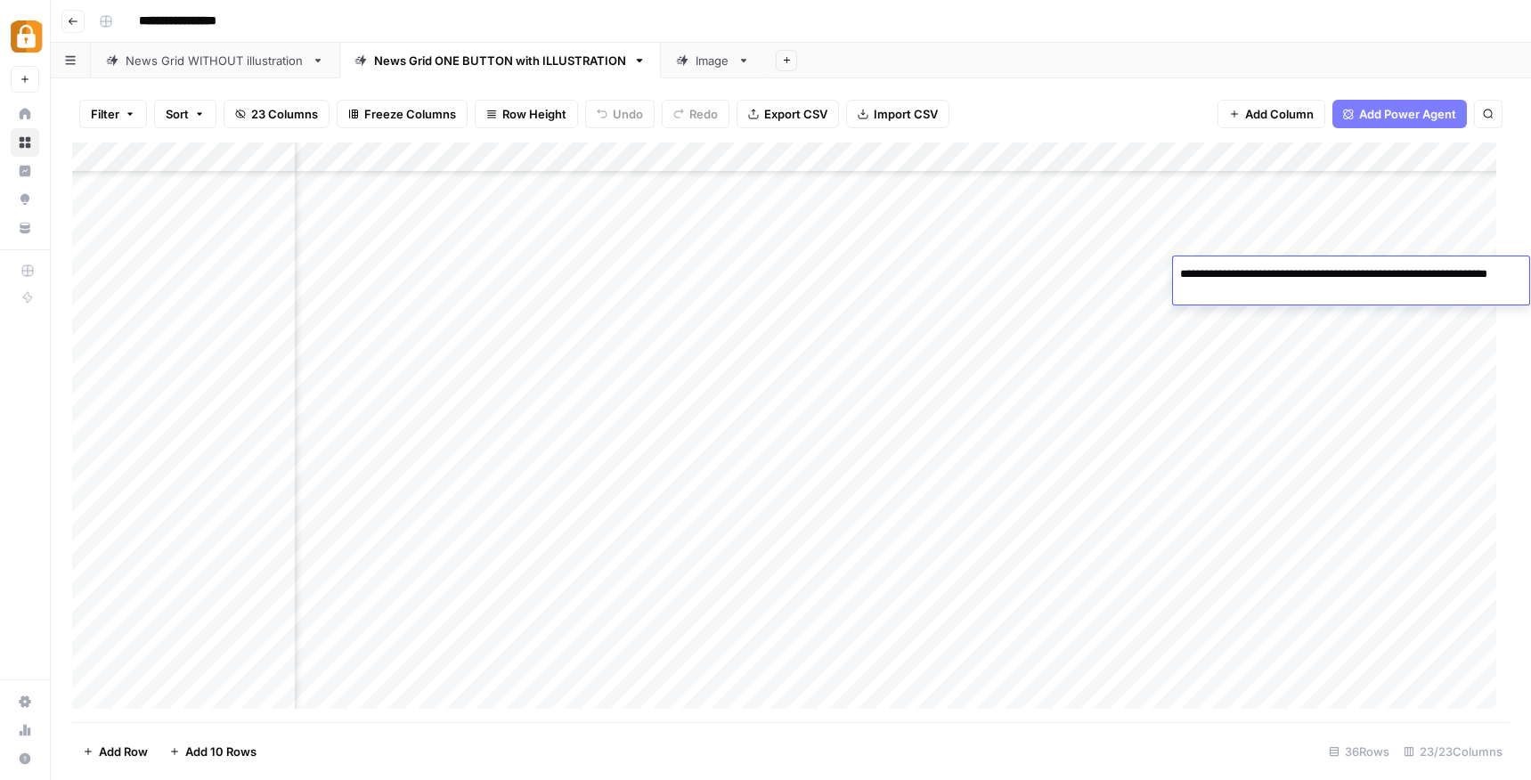
click at [1197, 275] on textarea "**********" at bounding box center [1351, 283] width 356 height 43
click at [1239, 344] on div "Add Column" at bounding box center [790, 432] width 1437 height 580
click at [947, 266] on div "Add Column" at bounding box center [790, 432] width 1437 height 580
click at [780, 264] on div "Add Column" at bounding box center [790, 432] width 1437 height 580
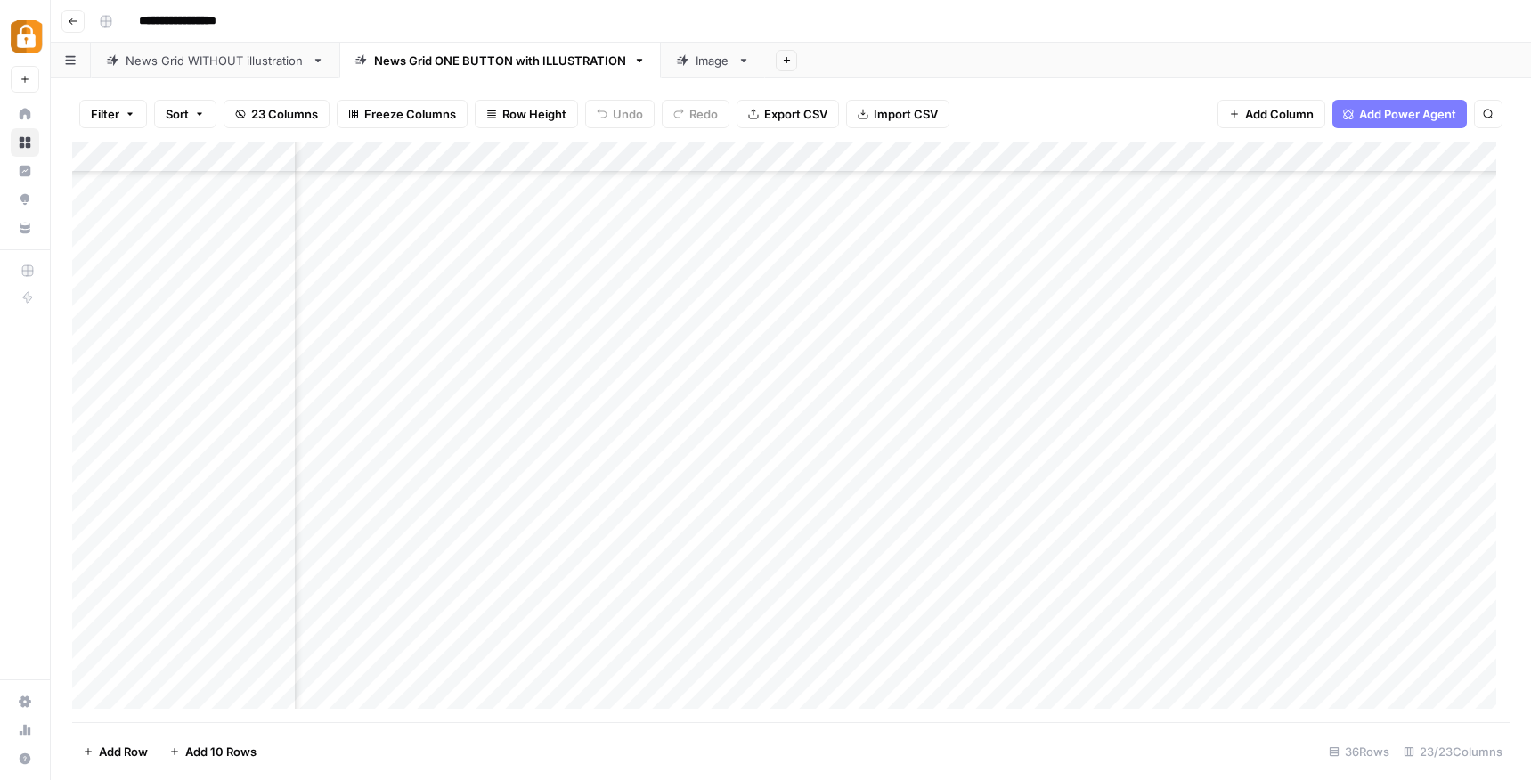
drag, startPoint x: 839, startPoint y: 268, endPoint x: 836, endPoint y: 248, distance: 19.8
click at [837, 256] on div "Add Column" at bounding box center [790, 432] width 1437 height 580
click at [816, 276] on div "Add Column" at bounding box center [790, 432] width 1437 height 580
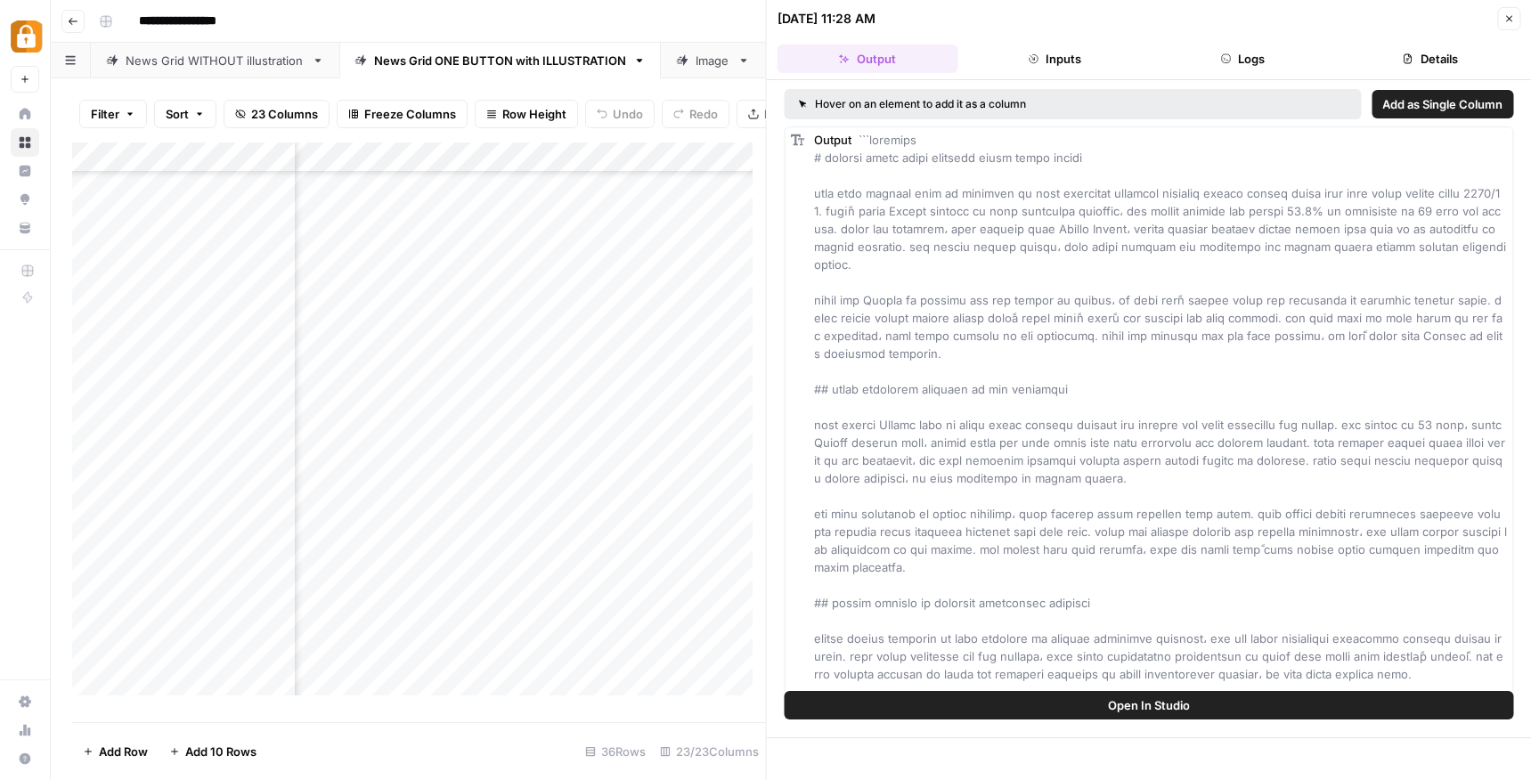
click at [1504, 24] on button "Close" at bounding box center [1508, 18] width 23 height 23
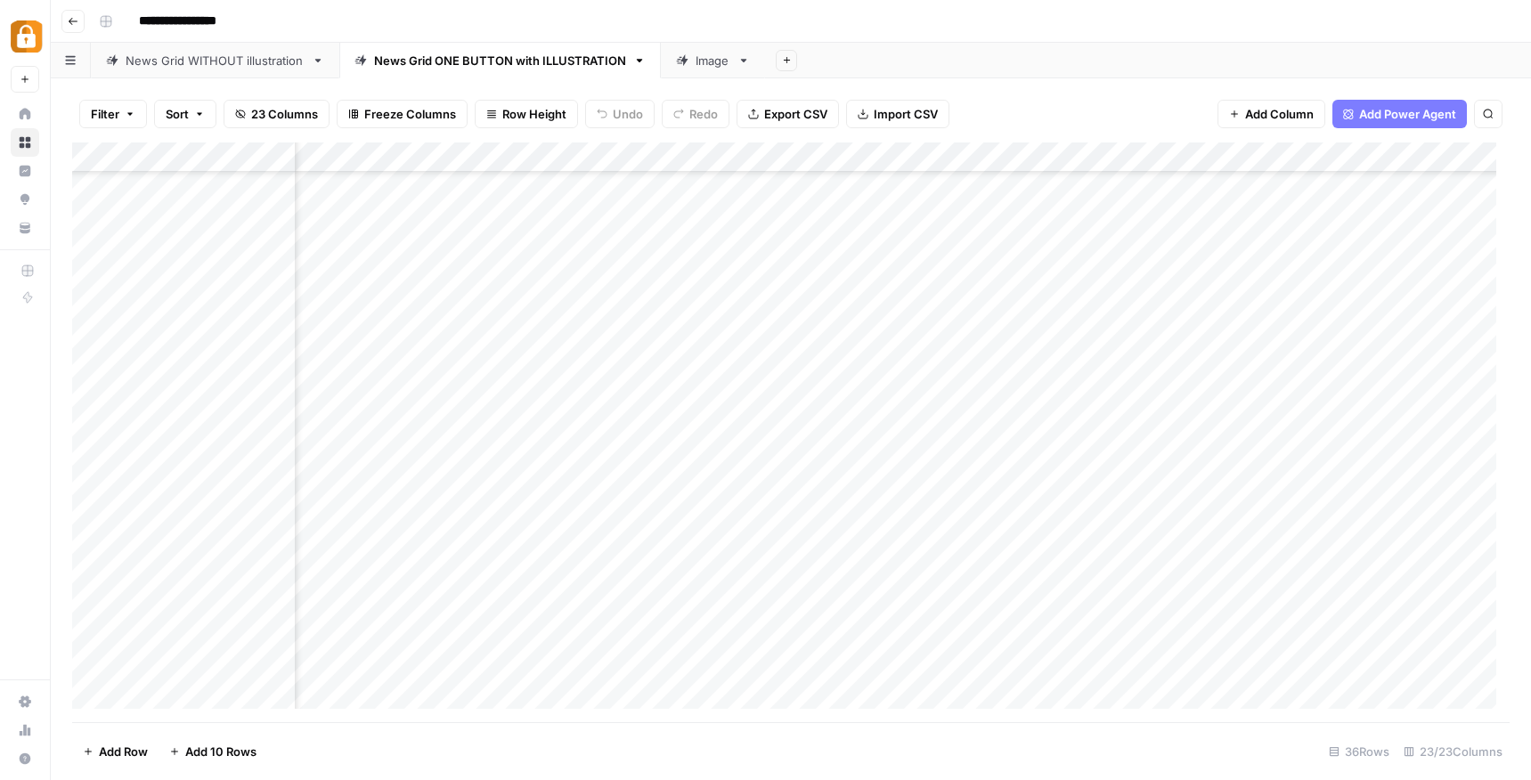
click at [928, 282] on div "Add Column" at bounding box center [790, 432] width 1437 height 580
click at [931, 274] on div "Add Column" at bounding box center [790, 432] width 1437 height 580
click at [931, 274] on div at bounding box center [934, 274] width 148 height 27
click at [843, 279] on div "Add Column" at bounding box center [790, 432] width 1437 height 580
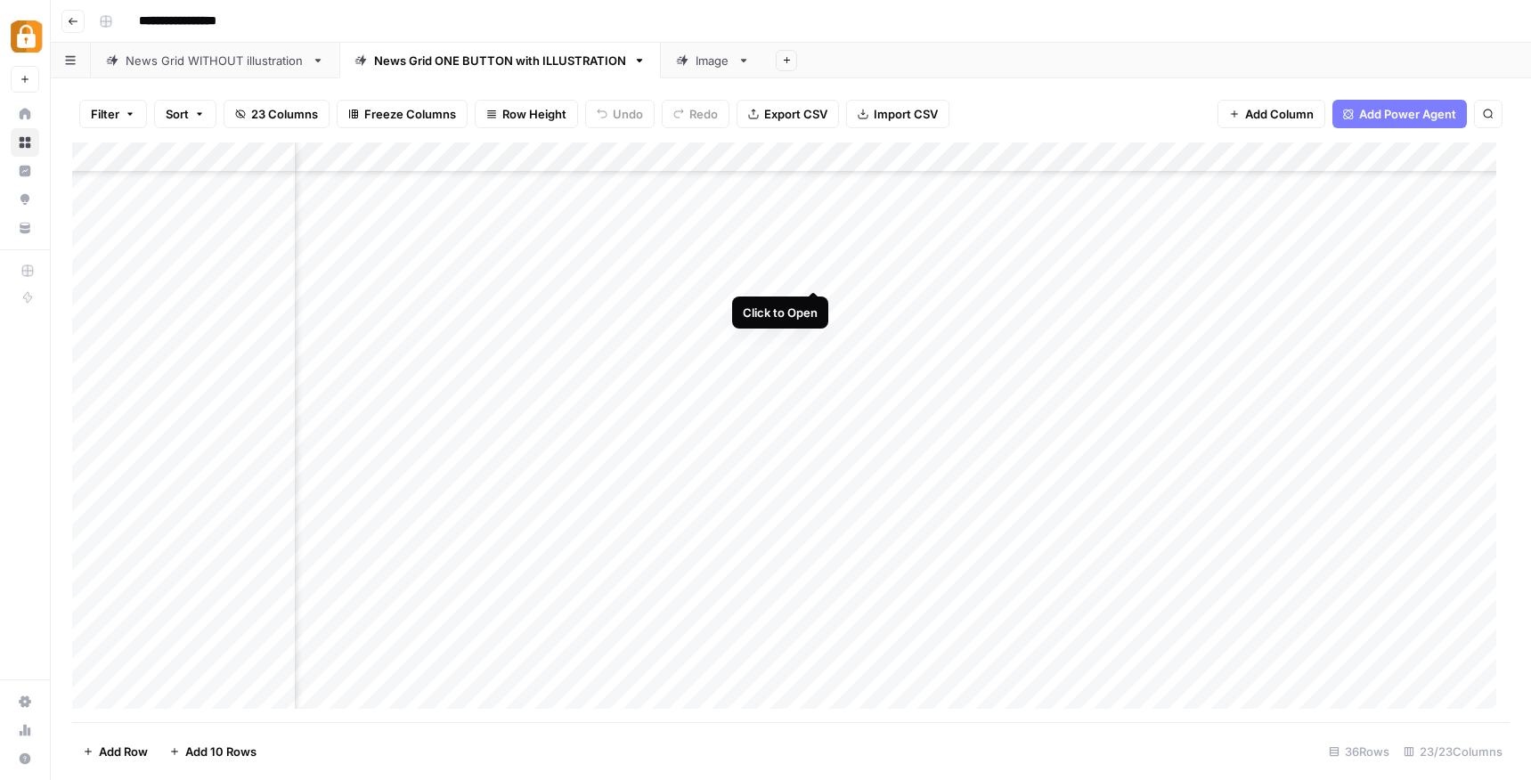
click at [811, 273] on div "Add Column" at bounding box center [790, 432] width 1437 height 580
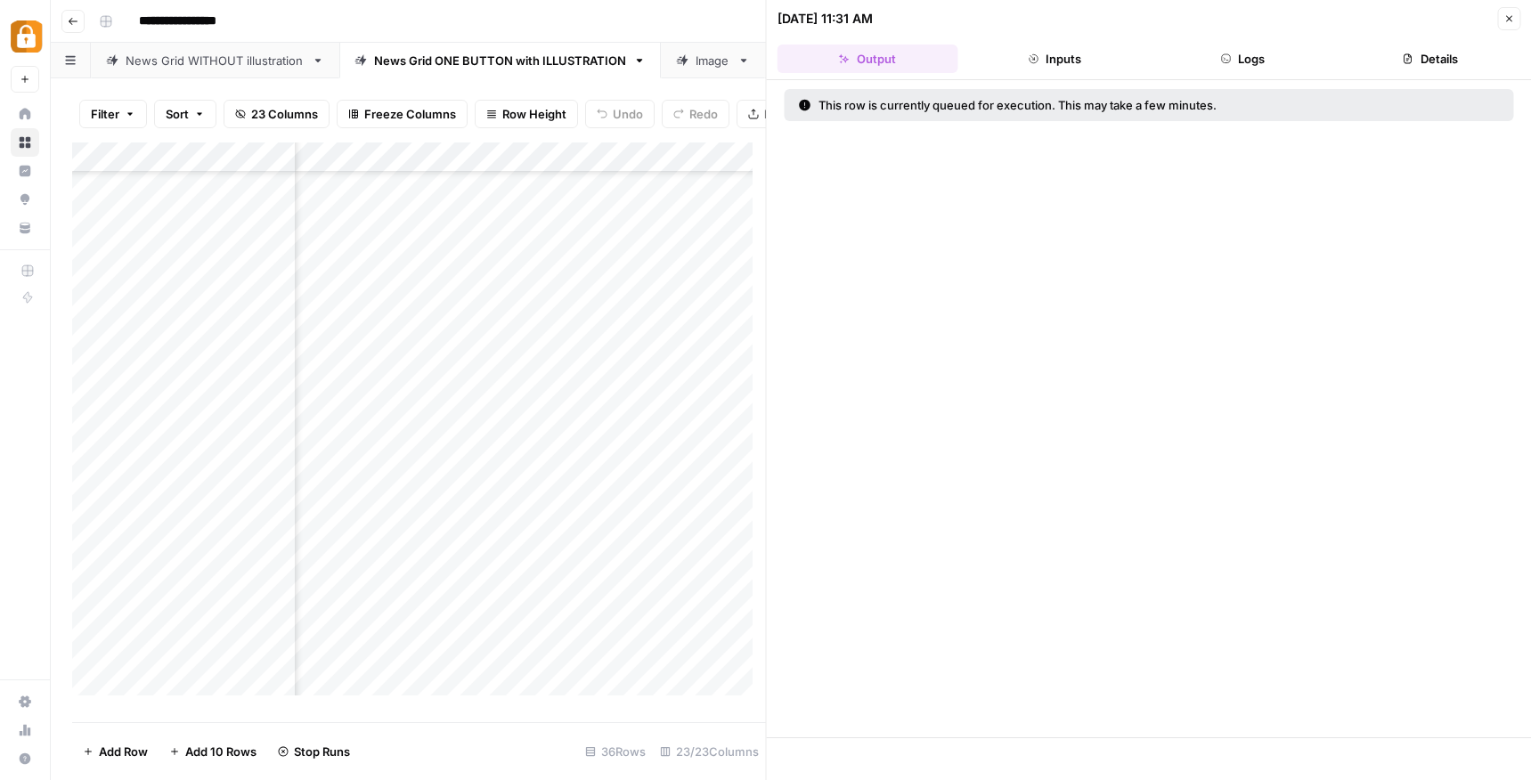
scroll to position [523, 645]
click at [629, 313] on div "Add Column" at bounding box center [419, 425] width 694 height 566
click at [1511, 20] on icon "button" at bounding box center [1508, 18] width 11 height 11
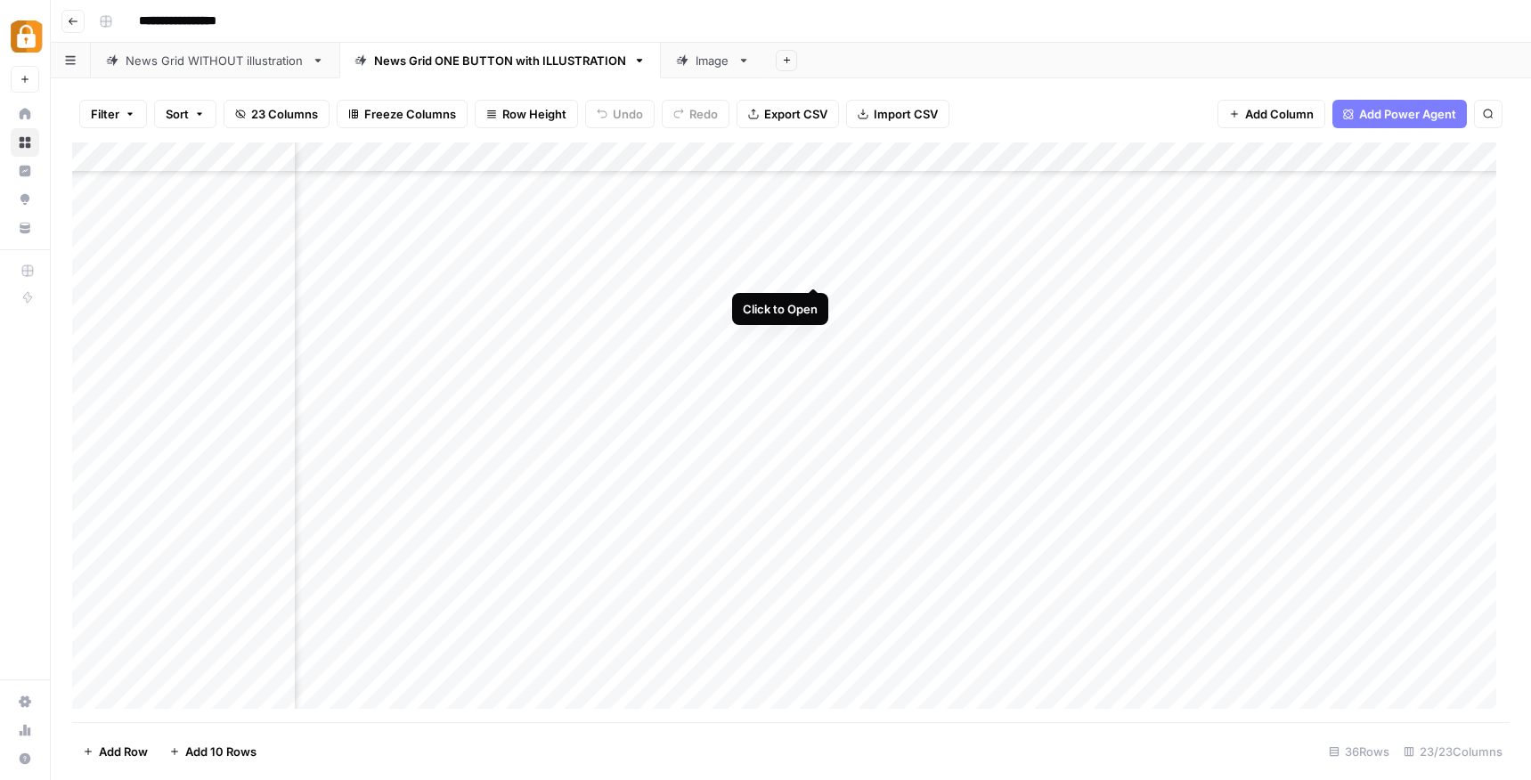
click at [811, 272] on div "Add Column" at bounding box center [790, 432] width 1437 height 580
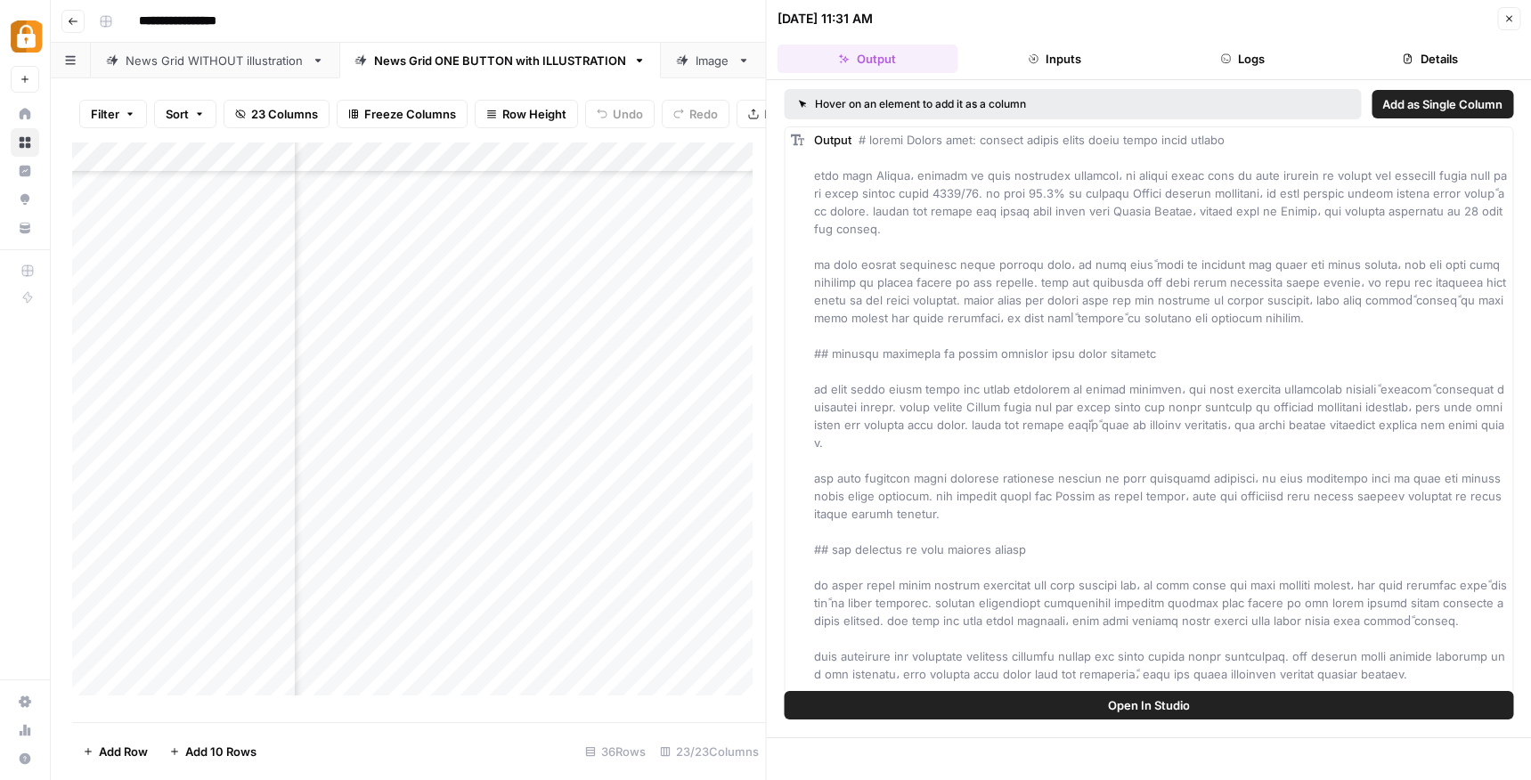
click at [1506, 19] on icon "button" at bounding box center [1509, 19] width 6 height 6
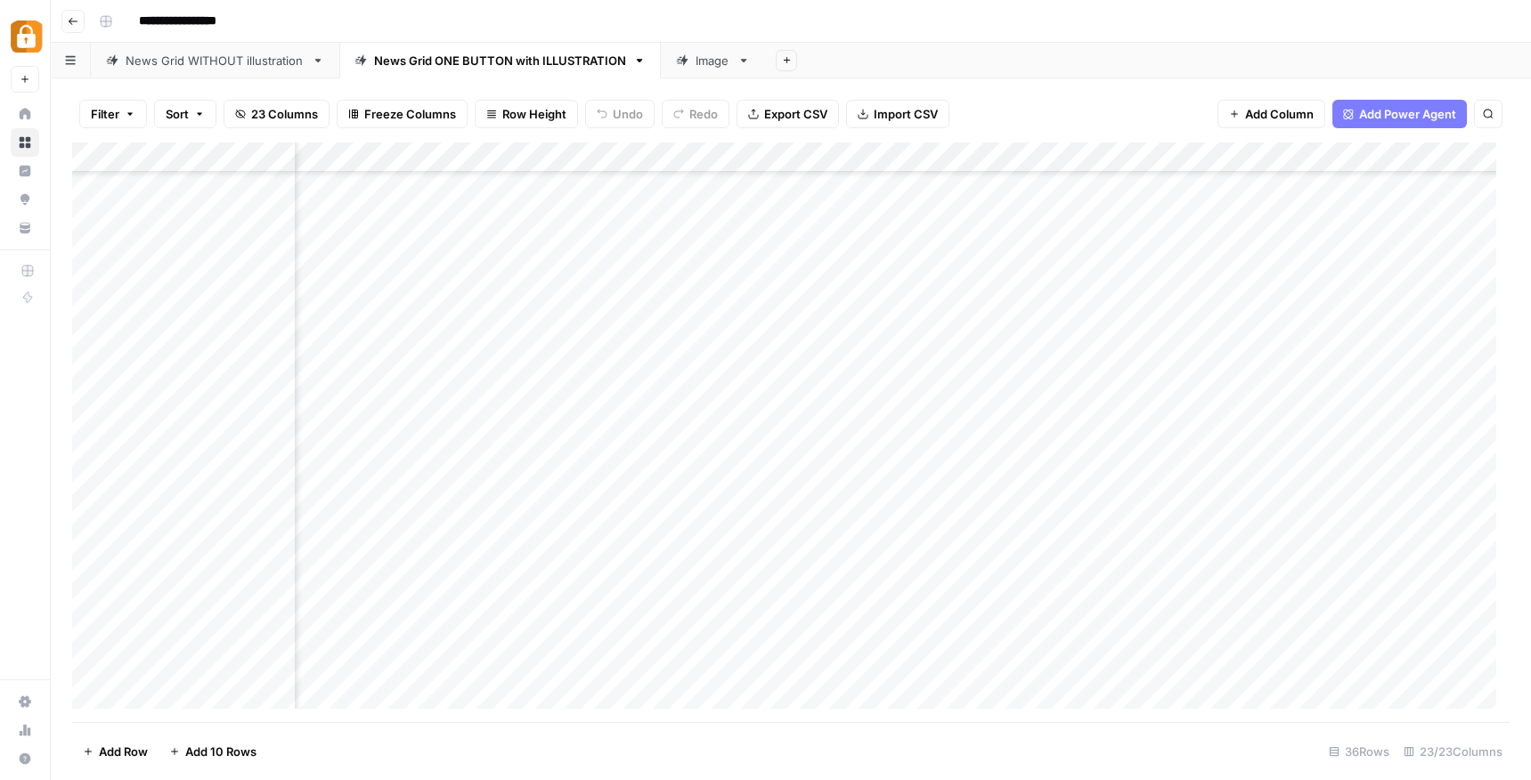
scroll to position [523, 144]
click at [927, 274] on div "Add Column" at bounding box center [790, 432] width 1437 height 580
drag, startPoint x: 1016, startPoint y: 272, endPoint x: 872, endPoint y: 272, distance: 144.2
click at [872, 272] on textarea "**********" at bounding box center [1014, 270] width 285 height 25
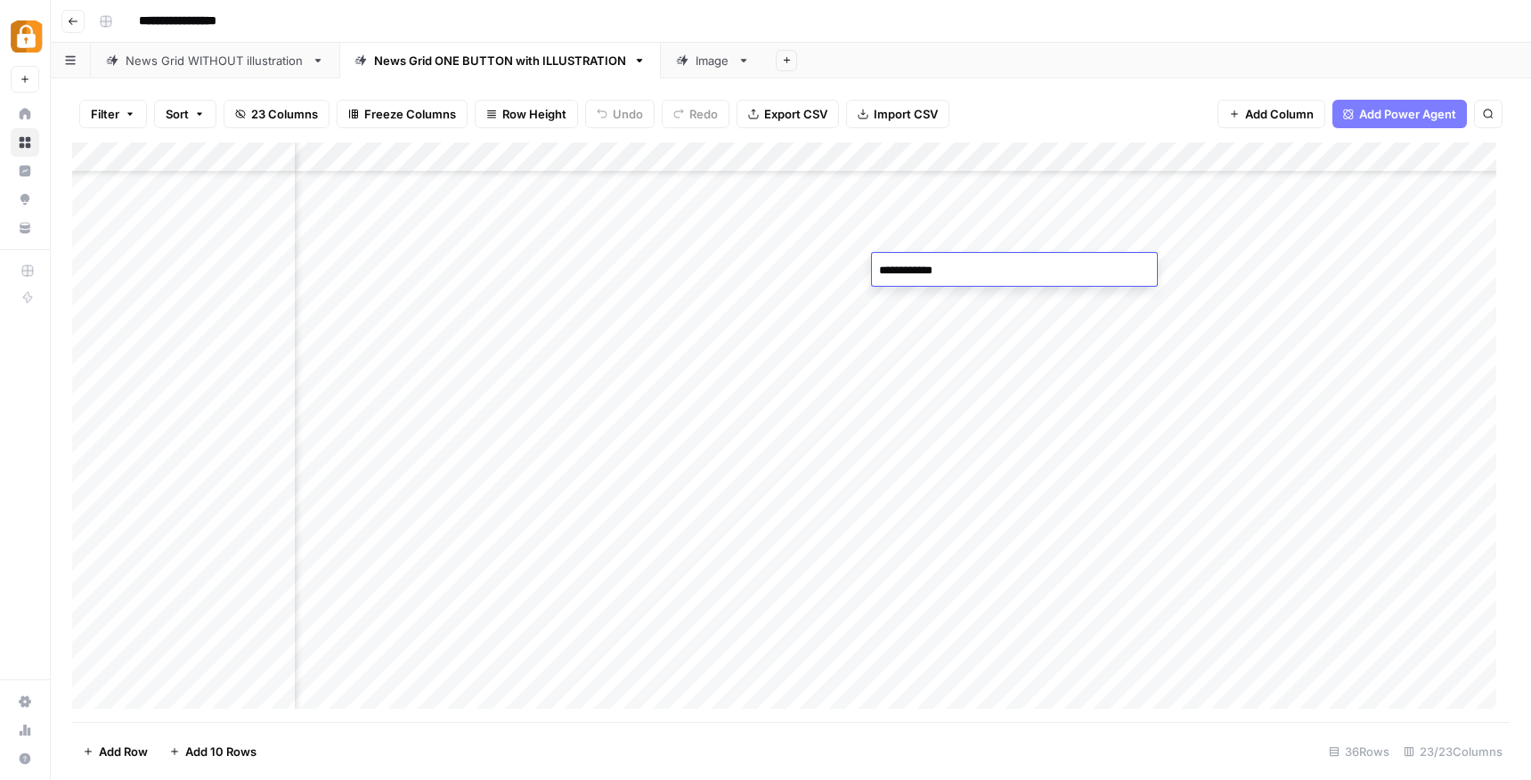
drag, startPoint x: 953, startPoint y: 267, endPoint x: 839, endPoint y: 279, distance: 114.6
click at [839, 279] on body "**********" at bounding box center [765, 390] width 1531 height 780
paste textarea
type textarea "**********"
click at [961, 312] on div "Add Column" at bounding box center [790, 432] width 1437 height 580
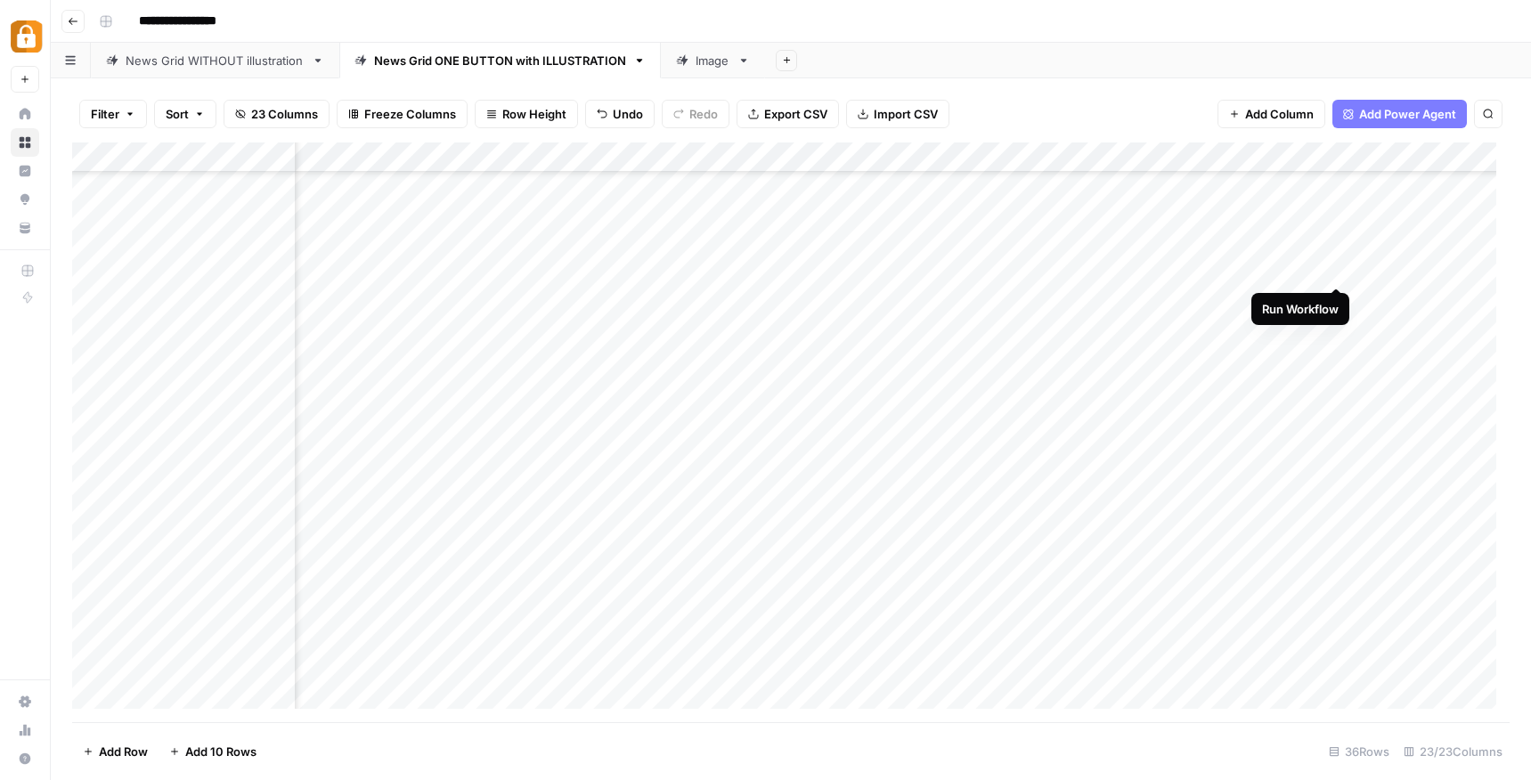
click at [1334, 270] on div "Add Column" at bounding box center [790, 432] width 1437 height 580
click at [605, 269] on div "Add Column" at bounding box center [790, 432] width 1437 height 580
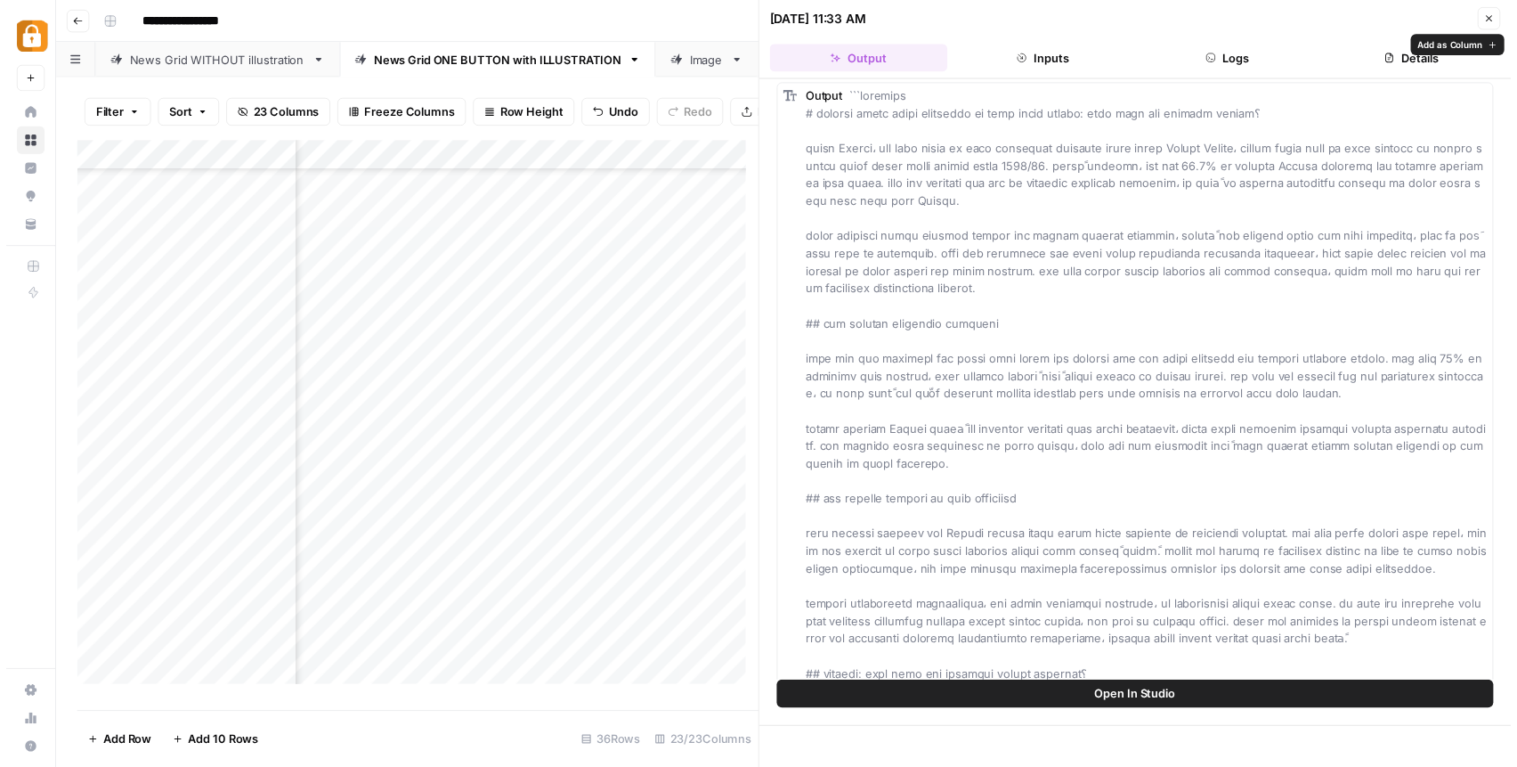
scroll to position [112, 0]
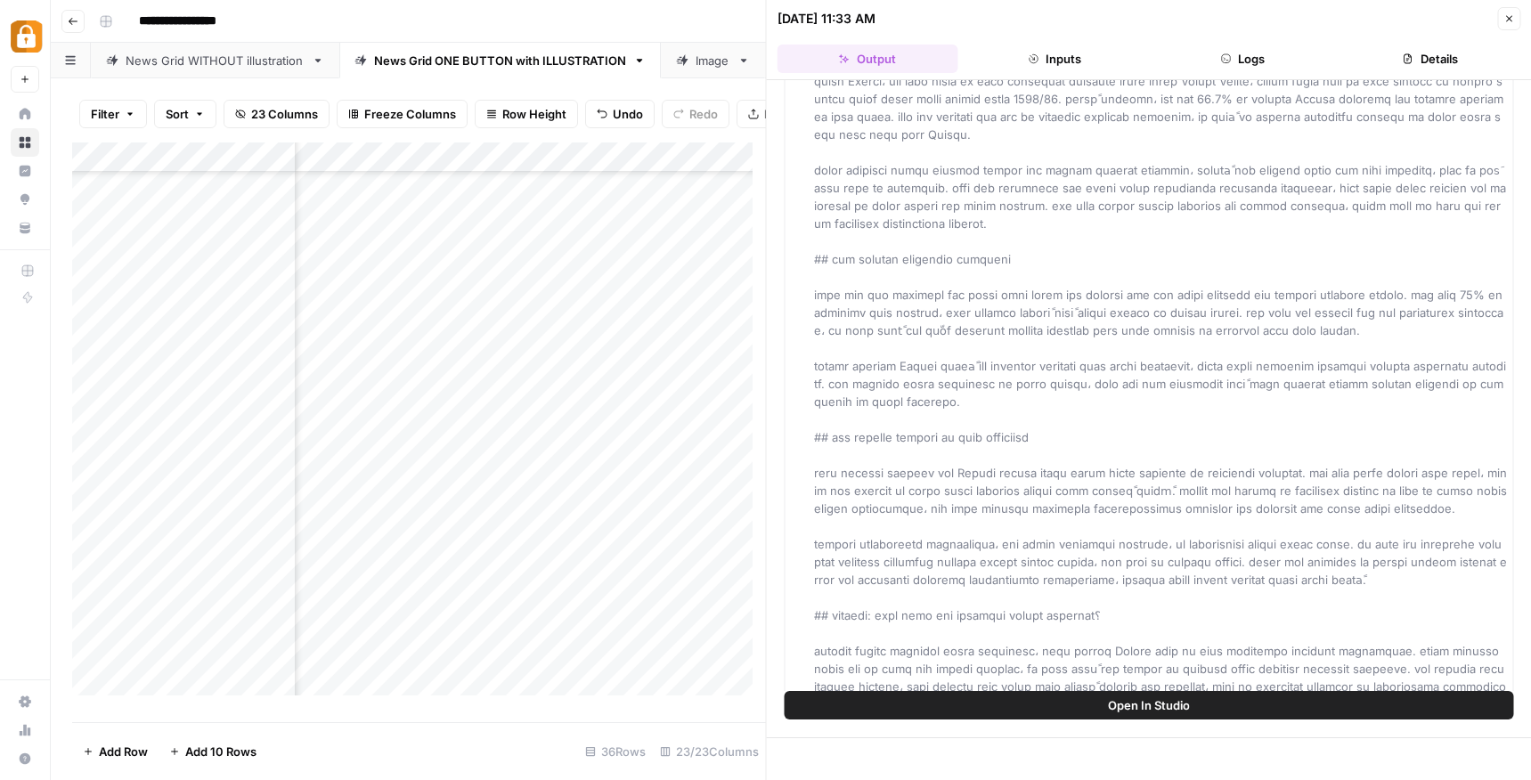
click at [1509, 14] on icon "button" at bounding box center [1508, 18] width 11 height 11
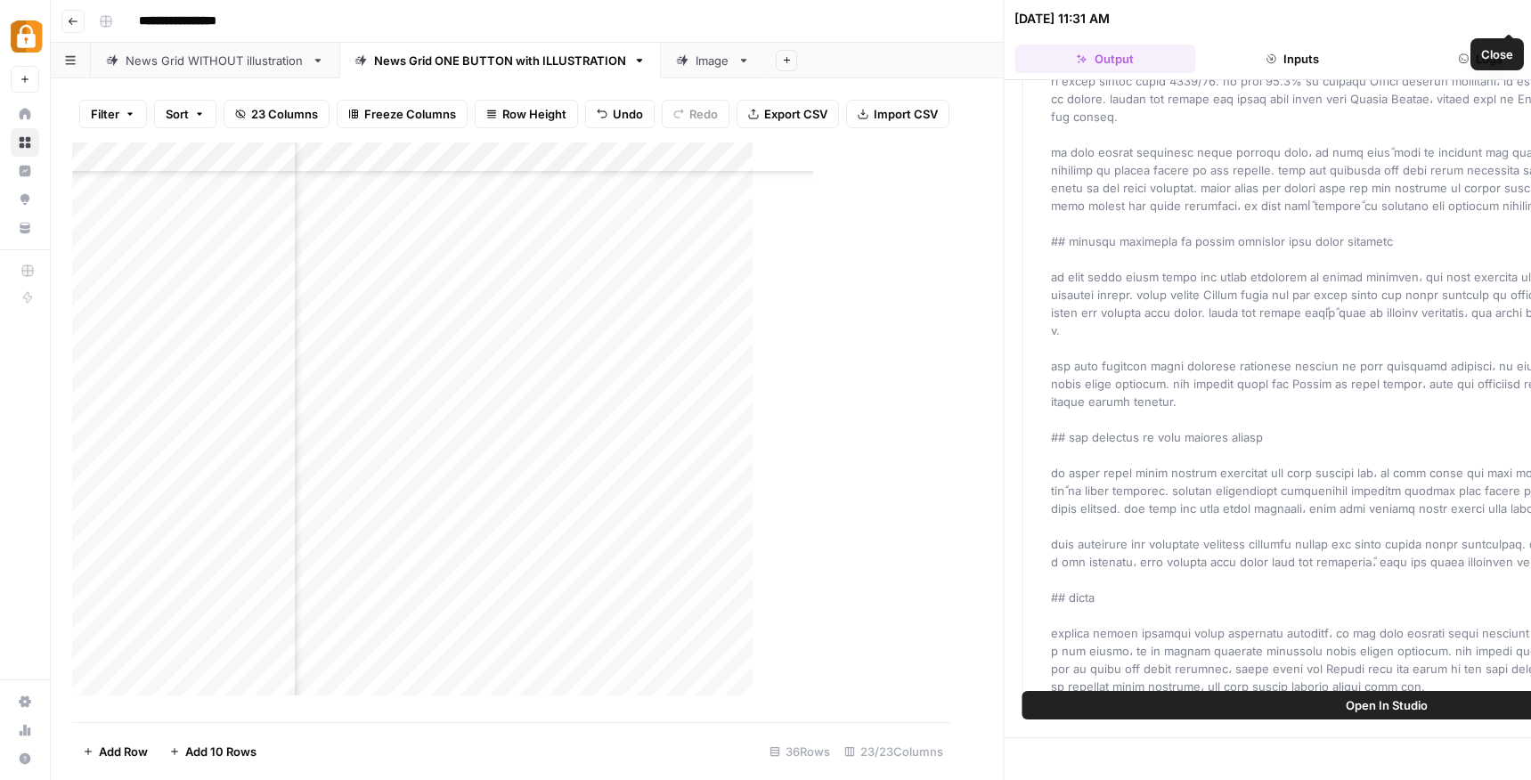
scroll to position [41, 0]
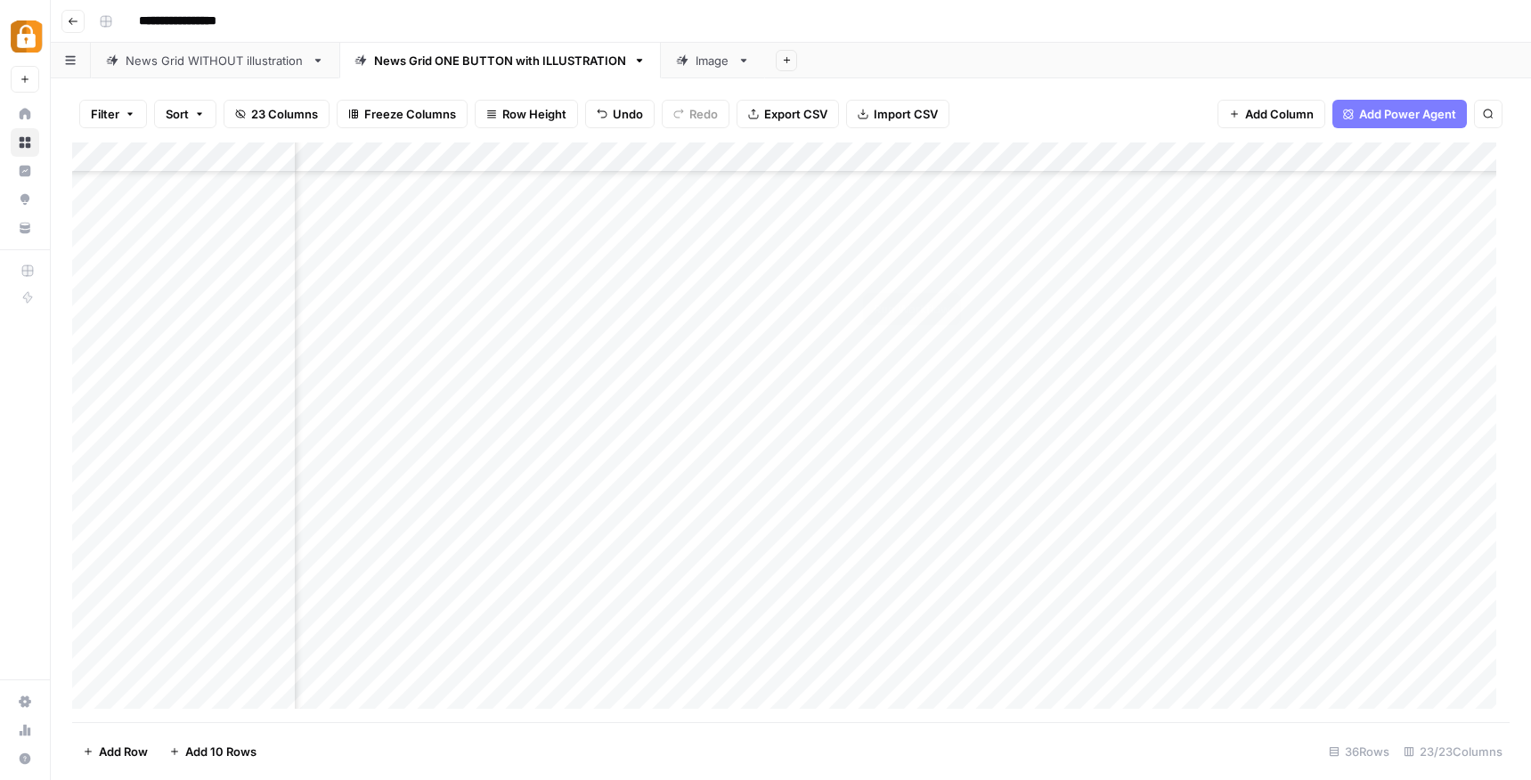
click at [946, 268] on div "Add Column" at bounding box center [790, 432] width 1437 height 580
click at [1300, 268] on div "Add Column" at bounding box center [790, 432] width 1437 height 580
click at [1401, 270] on div "Add Column" at bounding box center [790, 432] width 1437 height 580
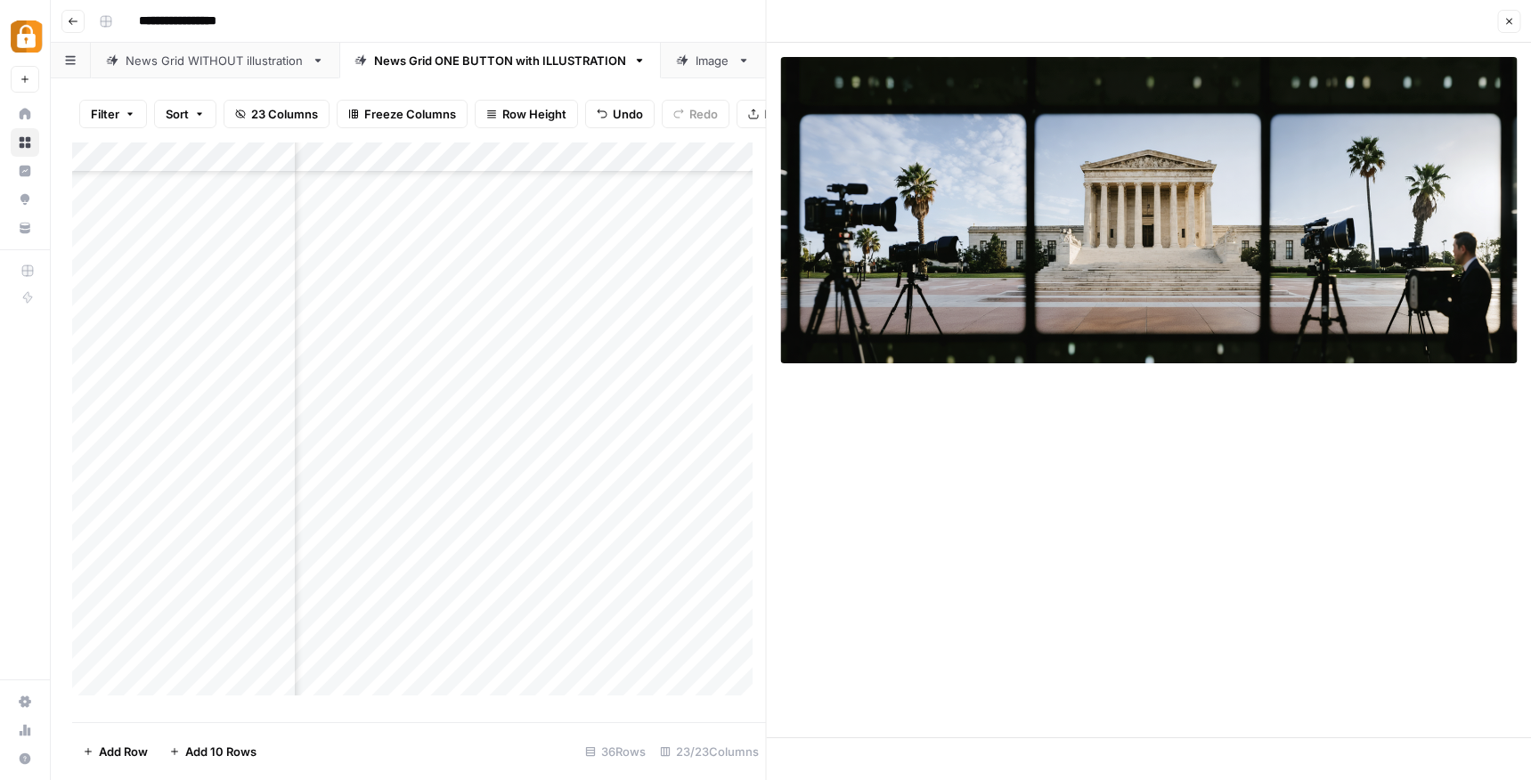
click at [1505, 19] on icon "button" at bounding box center [1508, 21] width 11 height 11
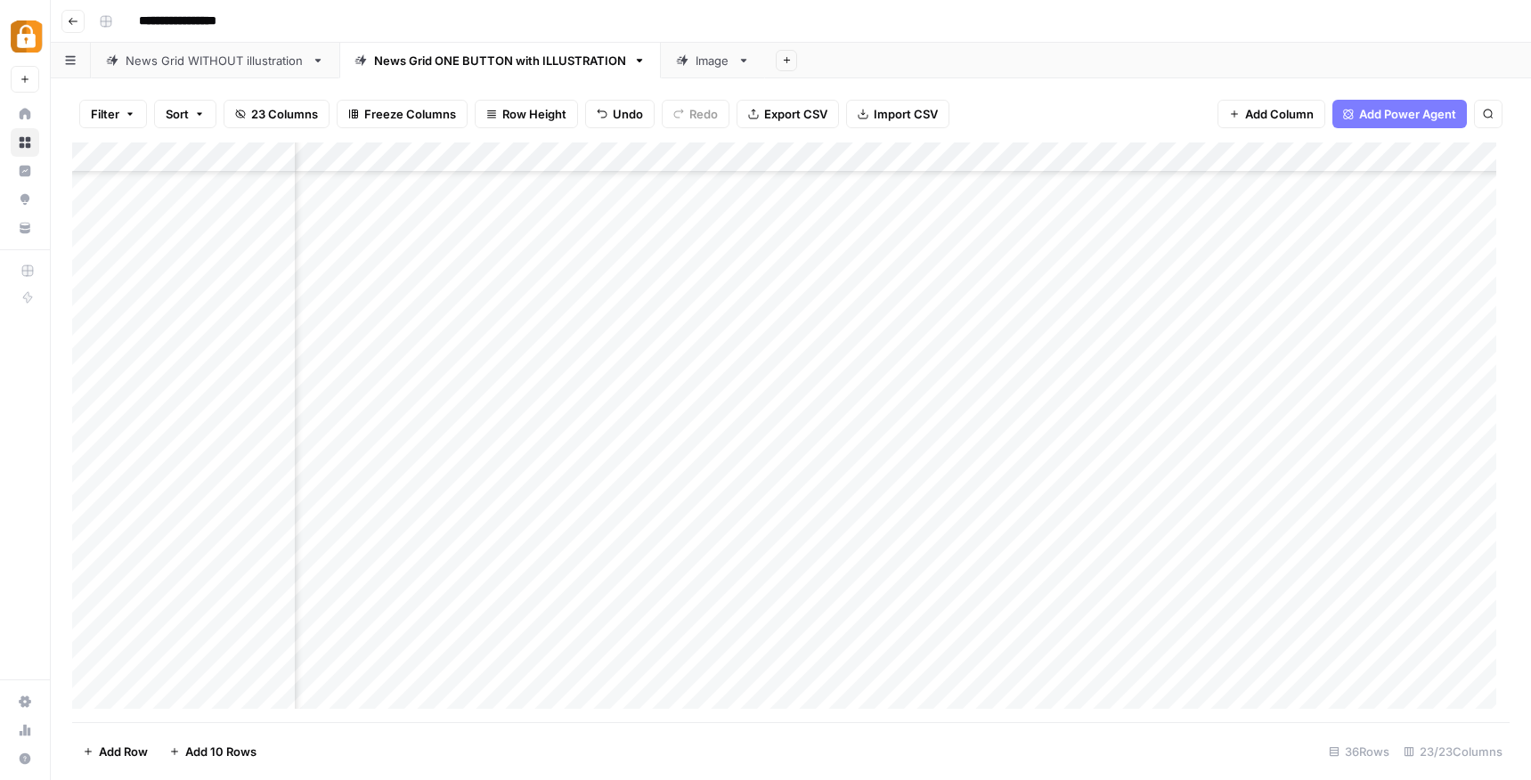
click at [1020, 266] on div "Add Column" at bounding box center [790, 432] width 1437 height 580
click at [917, 268] on div "Add Column" at bounding box center [790, 432] width 1437 height 580
click at [1034, 265] on div "Add Column" at bounding box center [790, 432] width 1437 height 580
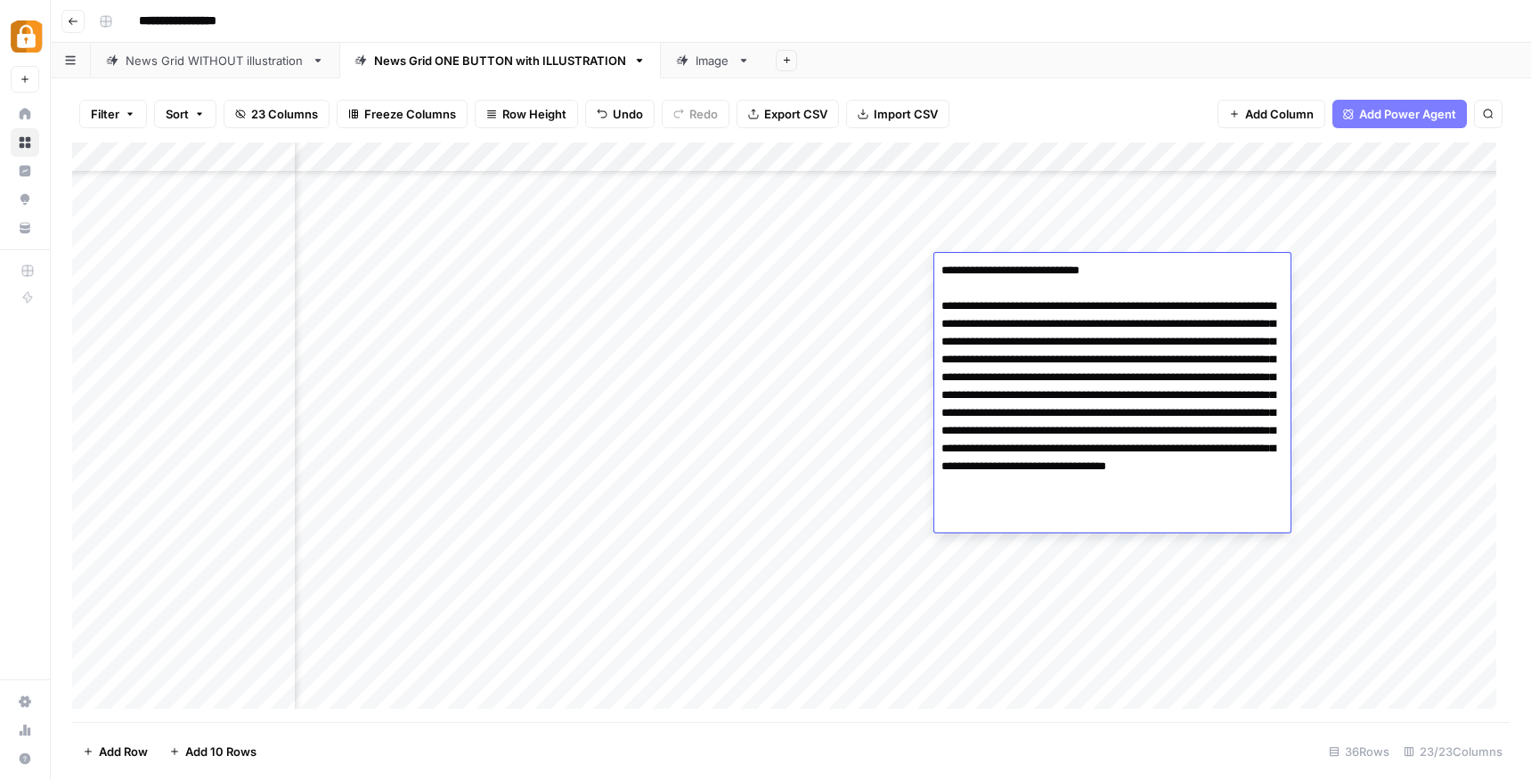
click at [1105, 84] on div "Filter Sort 23 Columns Freeze Columns Row Height Undo Redo Export CSV Import CS…" at bounding box center [791, 429] width 1480 height 702
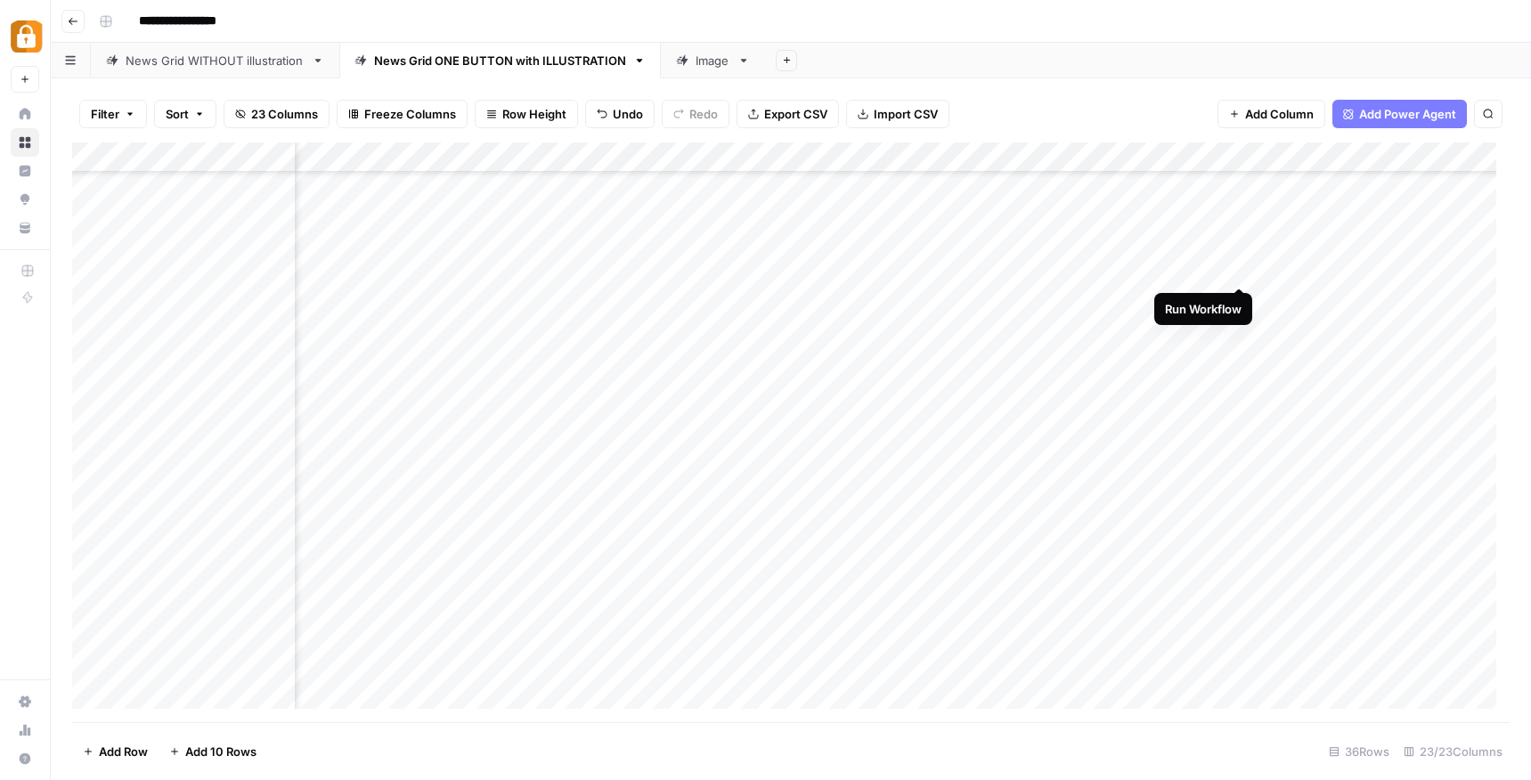
click at [1236, 266] on div "Add Column" at bounding box center [790, 432] width 1437 height 580
click at [900, 269] on div "Add Column" at bounding box center [790, 432] width 1437 height 580
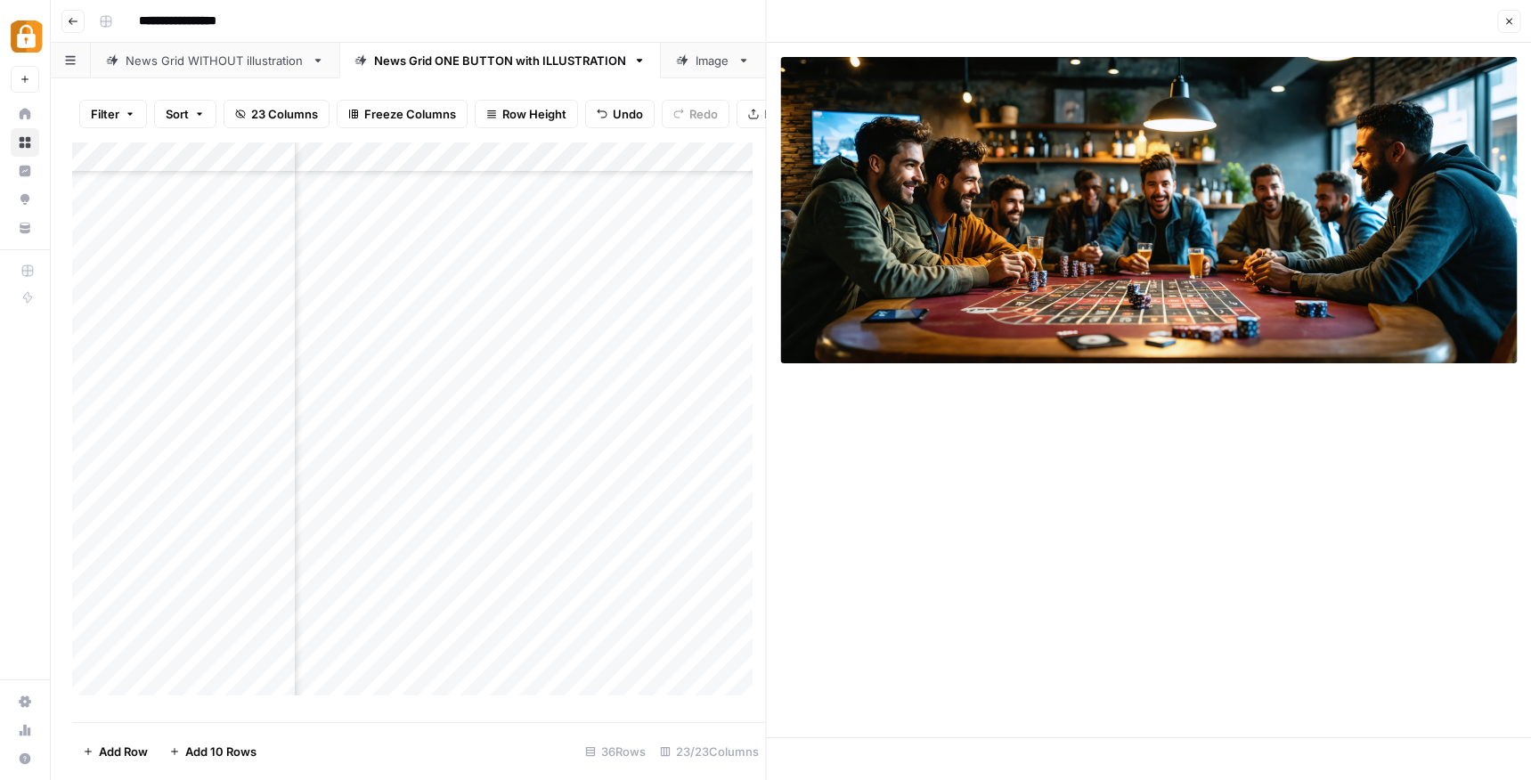
click at [1505, 22] on icon "button" at bounding box center [1508, 21] width 11 height 11
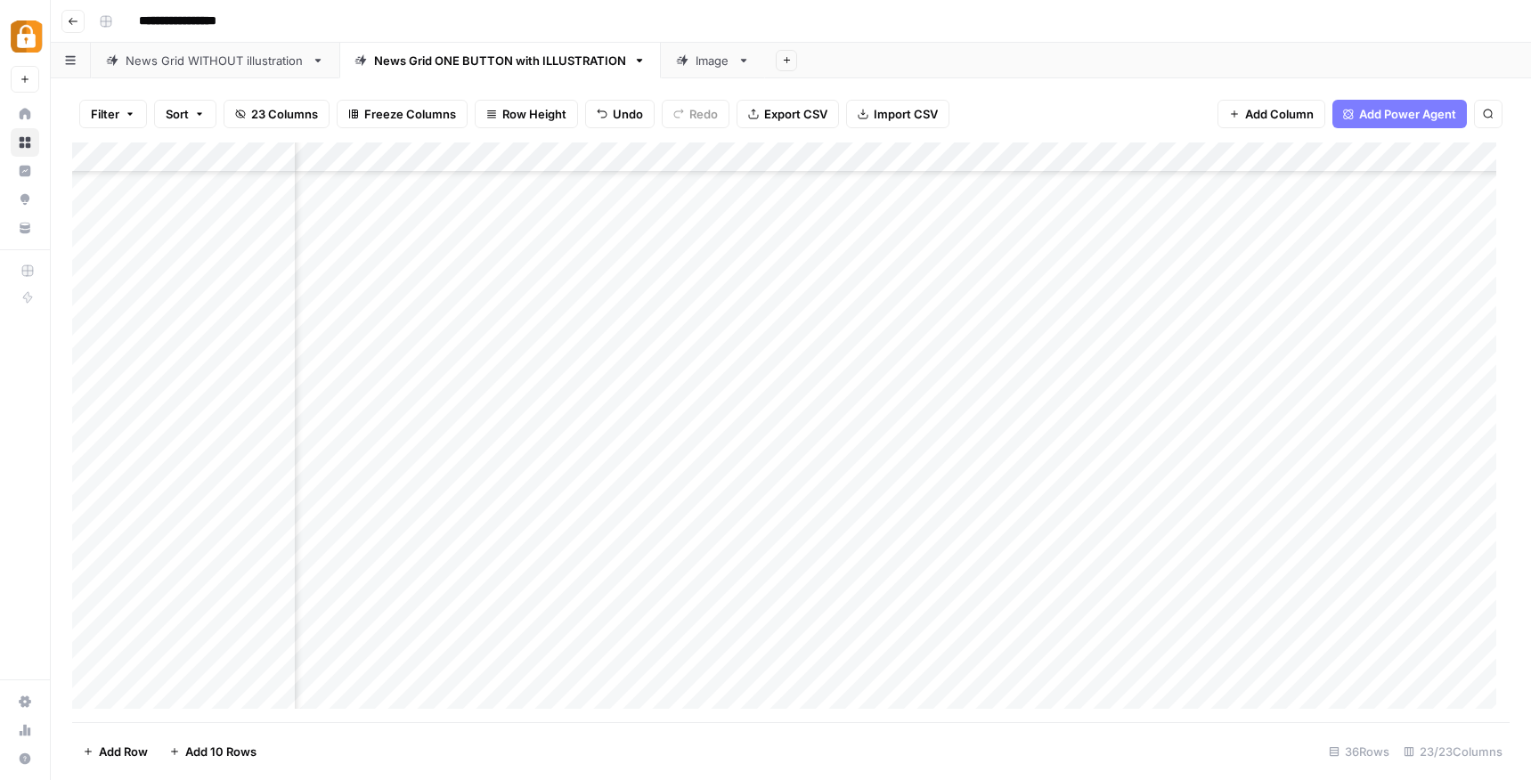
click at [987, 272] on div "Add Column" at bounding box center [790, 432] width 1437 height 580
click at [1157, 268] on div "Add Column" at bounding box center [790, 432] width 1437 height 580
click at [1333, 269] on div "Add Column" at bounding box center [790, 432] width 1437 height 580
